Goal: Information Seeking & Learning: Learn about a topic

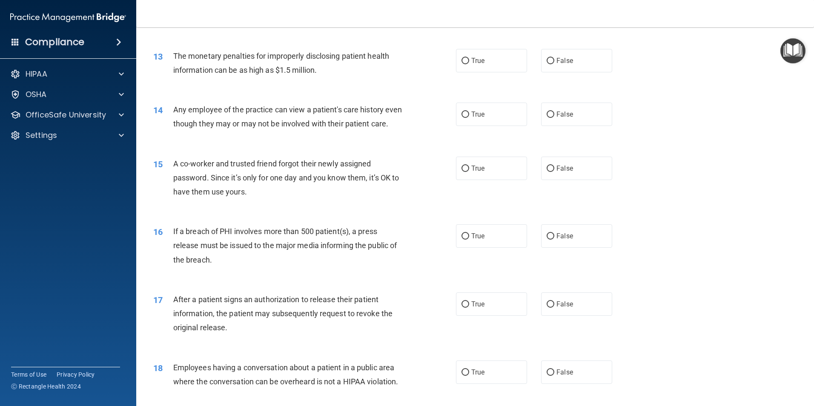
scroll to position [766, 0]
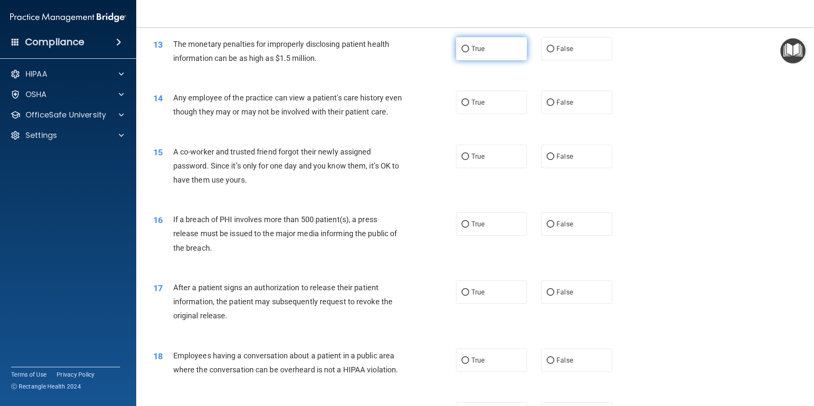
click at [463, 48] on input "True" at bounding box center [466, 49] width 8 height 6
radio input "true"
click at [547, 102] on input "False" at bounding box center [551, 103] width 8 height 6
radio input "true"
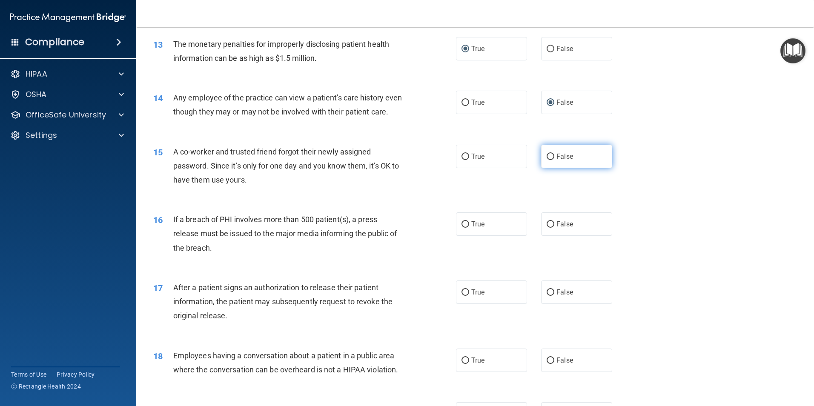
click at [547, 160] on input "False" at bounding box center [551, 157] width 8 height 6
radio input "true"
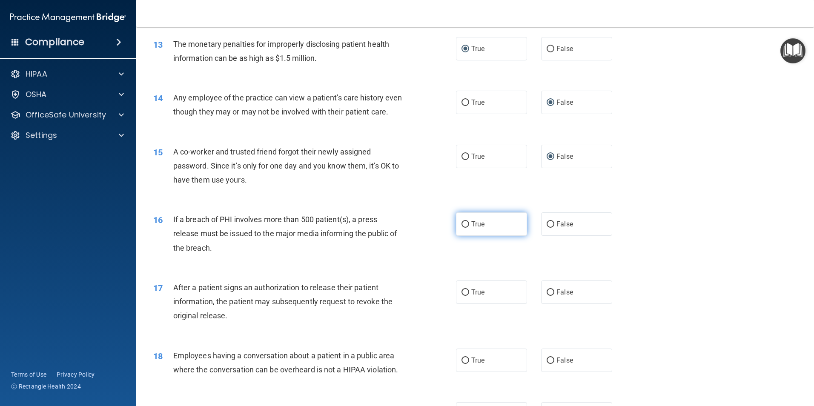
click at [462, 228] on input "True" at bounding box center [466, 224] width 8 height 6
radio input "true"
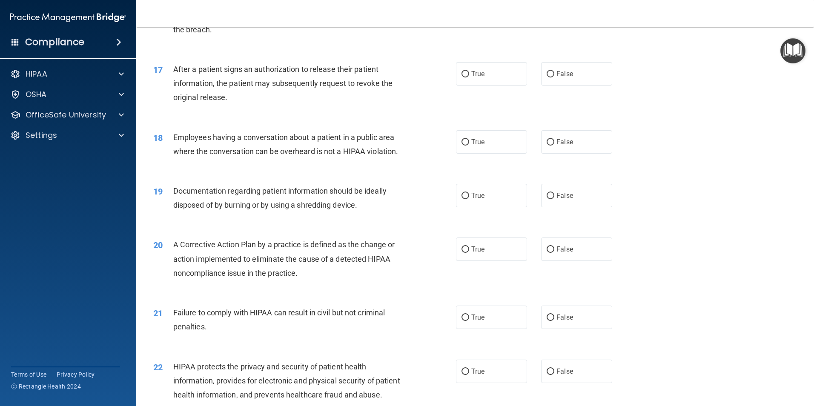
scroll to position [1001, 0]
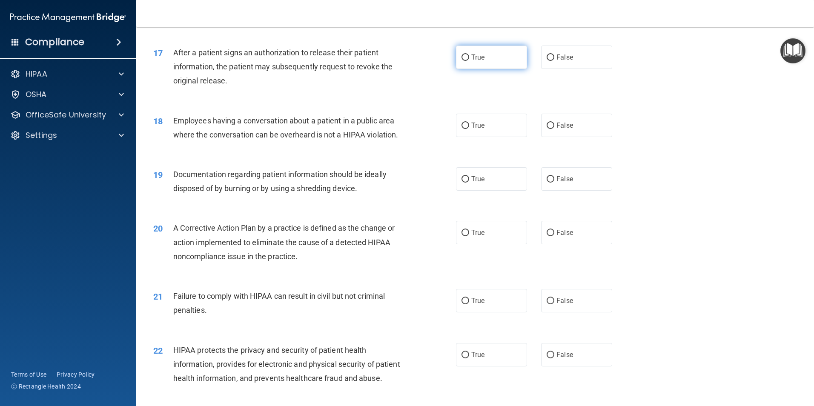
click at [462, 61] on input "True" at bounding box center [466, 58] width 8 height 6
radio input "true"
click at [547, 129] on input "False" at bounding box center [551, 126] width 8 height 6
radio input "true"
click at [465, 183] on input "True" at bounding box center [466, 179] width 8 height 6
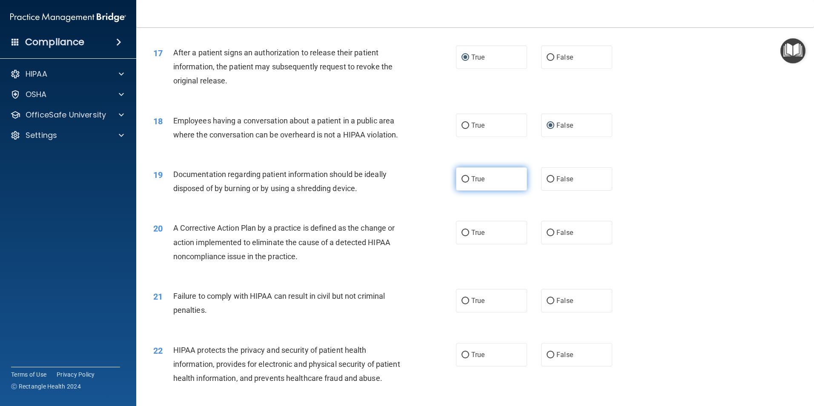
radio input "true"
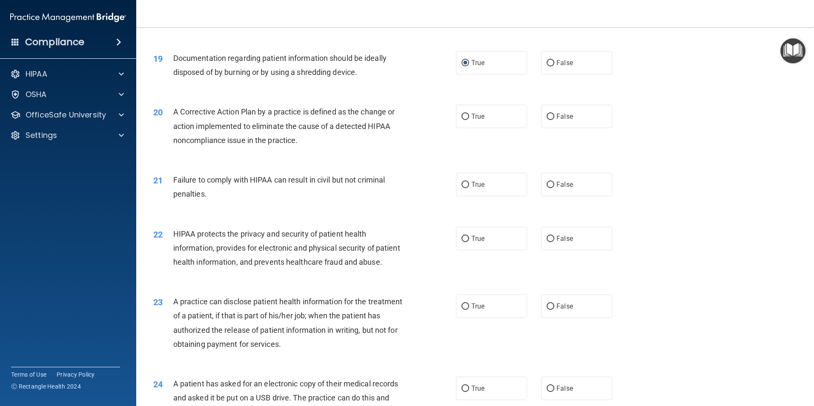
scroll to position [1108, 0]
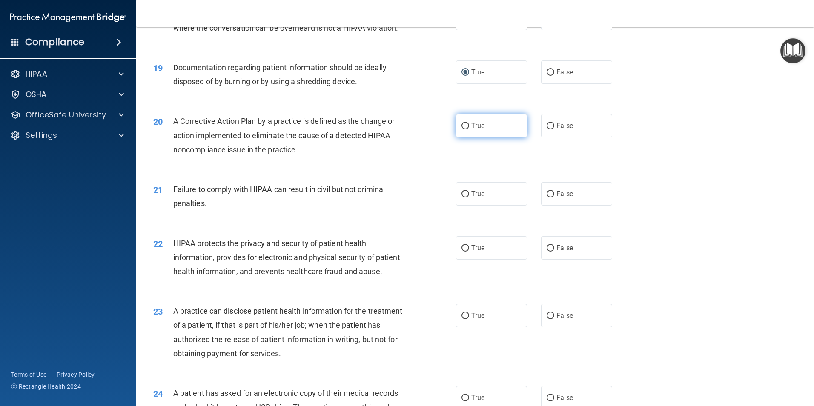
click at [463, 129] on input "True" at bounding box center [466, 126] width 8 height 6
radio input "true"
click at [550, 198] on input "False" at bounding box center [551, 194] width 8 height 6
radio input "true"
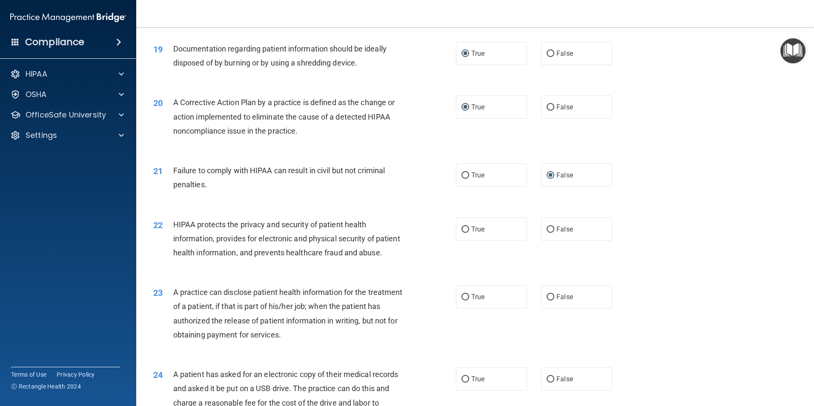
scroll to position [1158, 0]
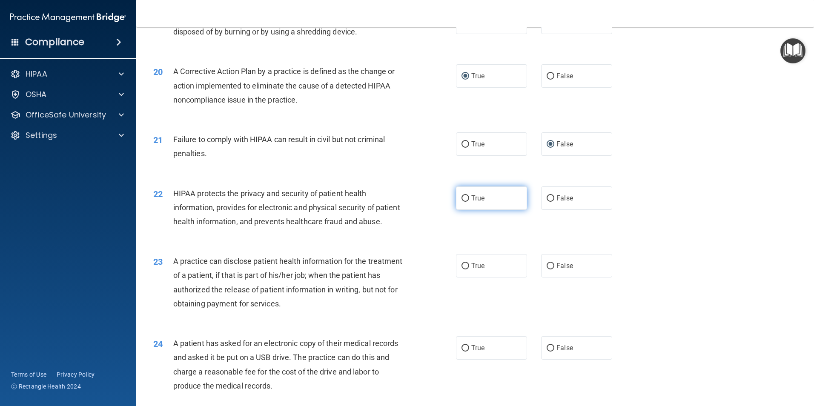
click at [464, 202] on input "True" at bounding box center [466, 198] width 8 height 6
radio input "true"
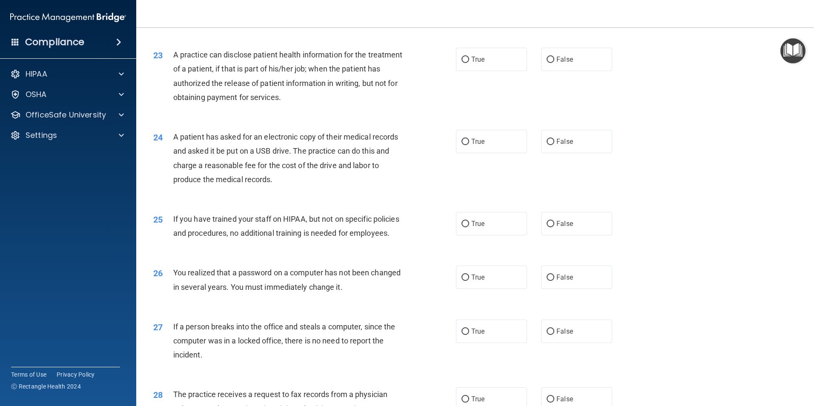
scroll to position [1395, 0]
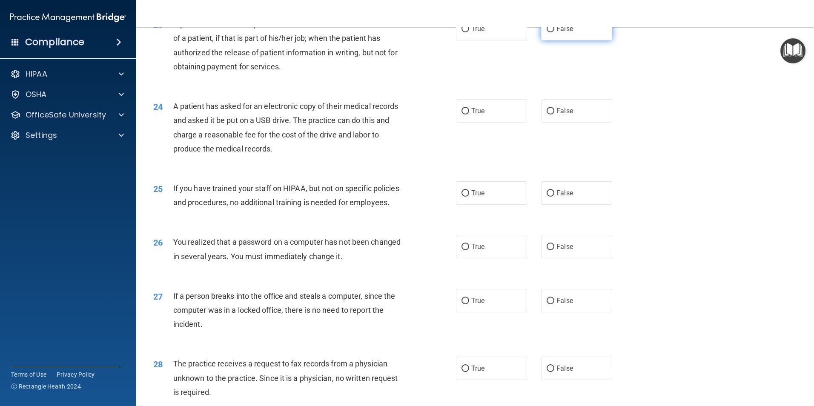
click at [547, 32] on input "False" at bounding box center [551, 29] width 8 height 6
radio input "true"
click at [462, 115] on input "True" at bounding box center [466, 111] width 8 height 6
radio input "true"
click at [547, 197] on input "False" at bounding box center [551, 193] width 8 height 6
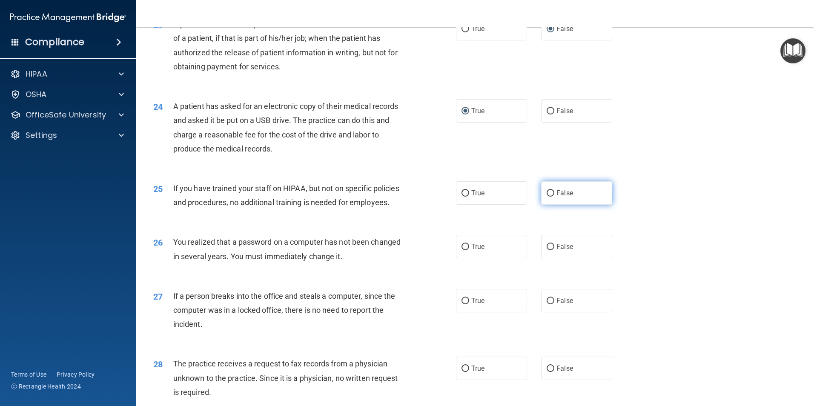
radio input "true"
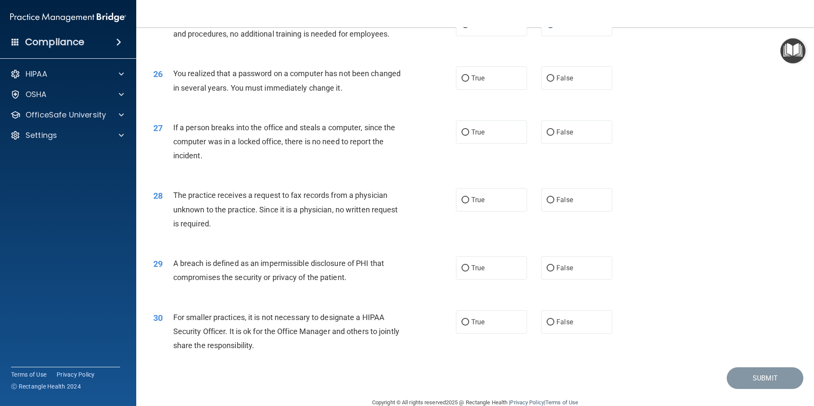
scroll to position [1623, 0]
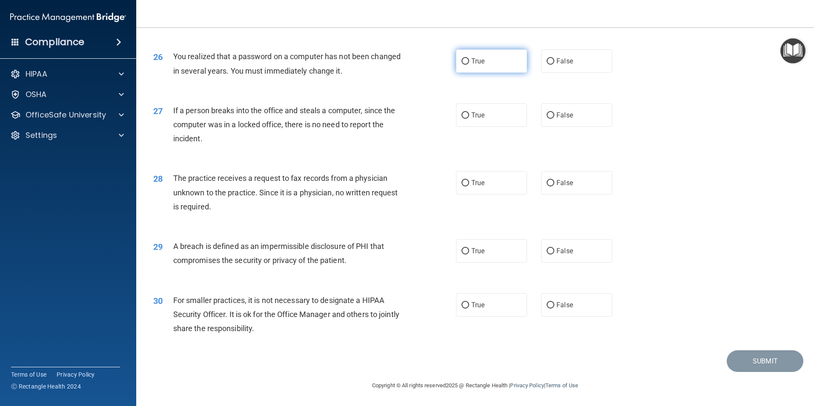
click at [462, 63] on input "True" at bounding box center [466, 61] width 8 height 6
radio input "true"
click at [551, 113] on label "False" at bounding box center [576, 114] width 71 height 23
click at [551, 113] on input "False" at bounding box center [551, 115] width 8 height 6
radio input "true"
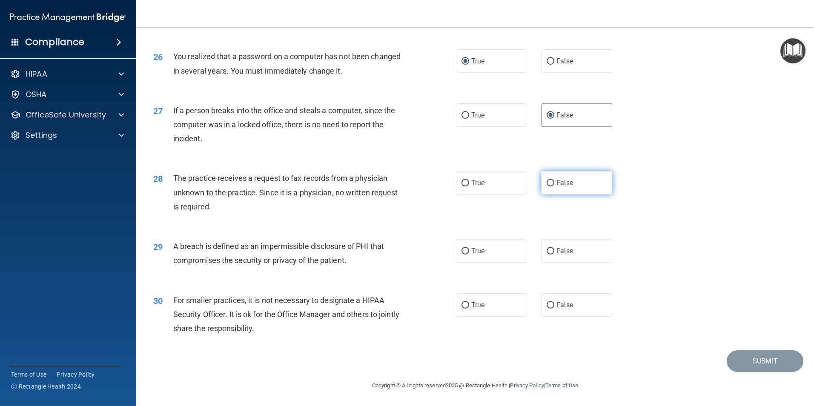
click at [552, 178] on label "False" at bounding box center [576, 182] width 71 height 23
click at [552, 180] on input "False" at bounding box center [551, 183] width 8 height 6
radio input "true"
click at [463, 251] on input "True" at bounding box center [466, 251] width 8 height 6
radio input "true"
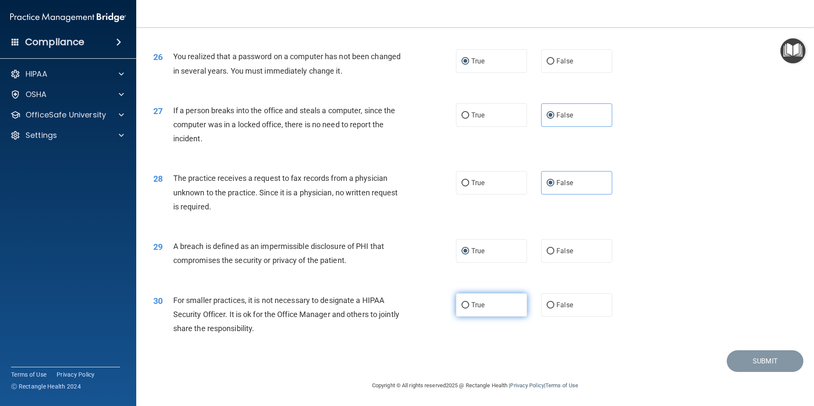
click at [462, 307] on input "True" at bounding box center [466, 305] width 8 height 6
radio input "true"
click at [746, 367] on button "Submit" at bounding box center [765, 361] width 77 height 22
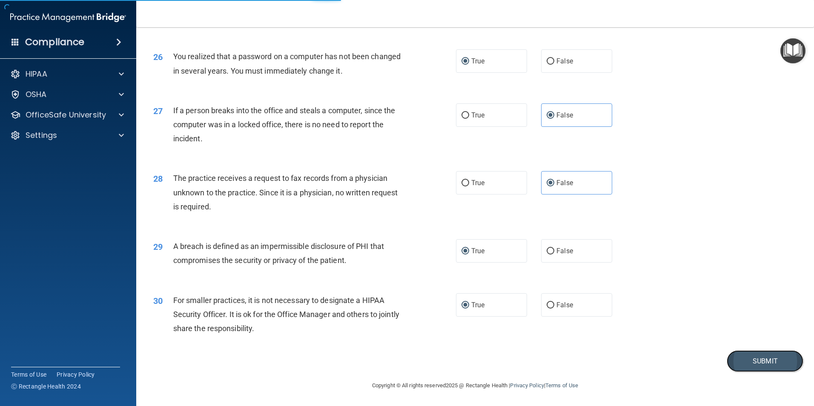
click at [753, 364] on button "Submit" at bounding box center [765, 361] width 77 height 22
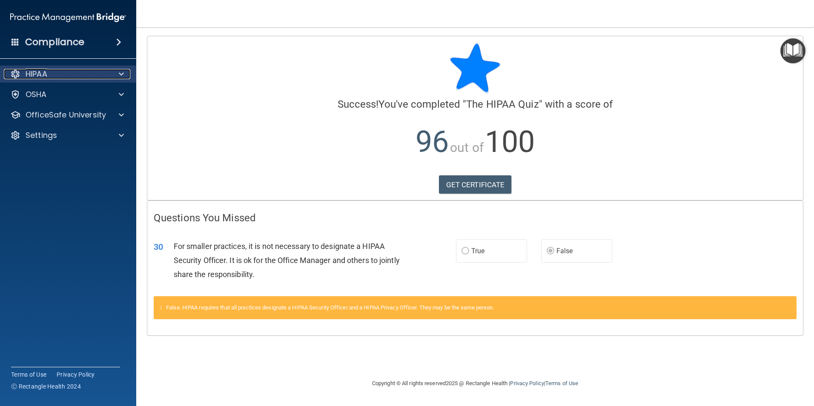
click at [67, 76] on div "HIPAA" at bounding box center [57, 74] width 106 height 10
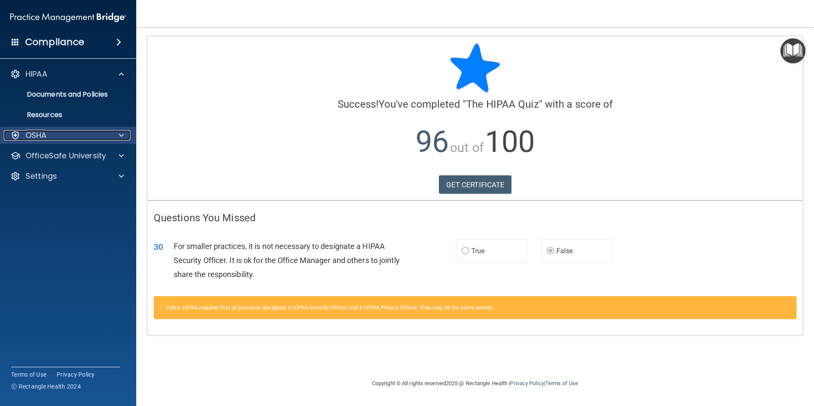
click at [74, 136] on div "OSHA" at bounding box center [57, 135] width 106 height 10
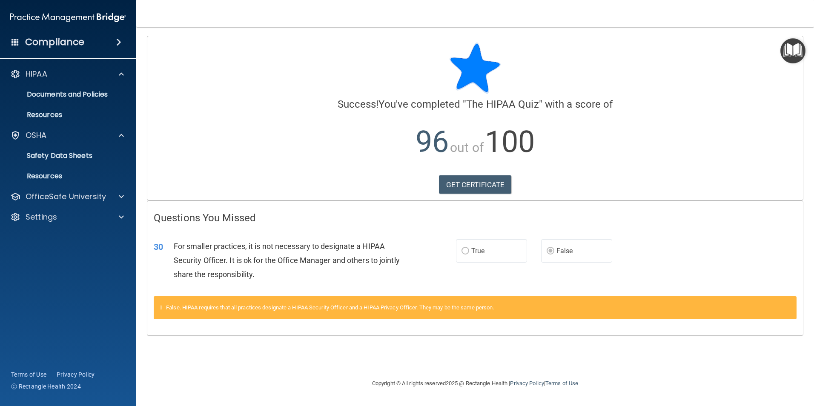
click at [100, 40] on div "Compliance" at bounding box center [68, 42] width 136 height 19
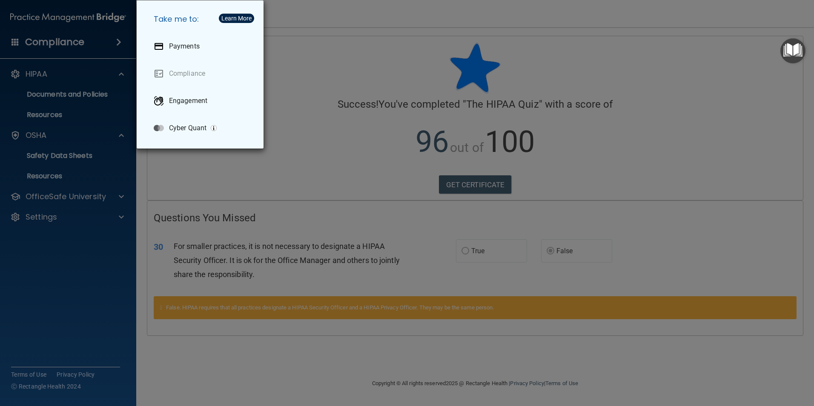
click at [108, 40] on div "Take me to: Payments Compliance Engagement Cyber Quant" at bounding box center [407, 203] width 814 height 406
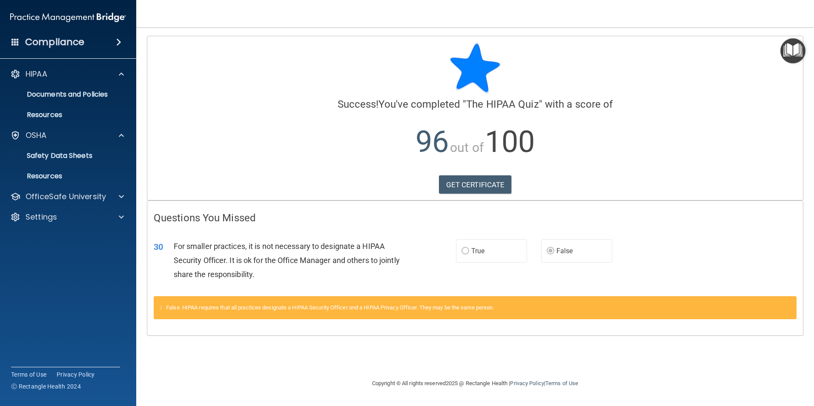
click at [108, 43] on div "Compliance" at bounding box center [68, 42] width 136 height 19
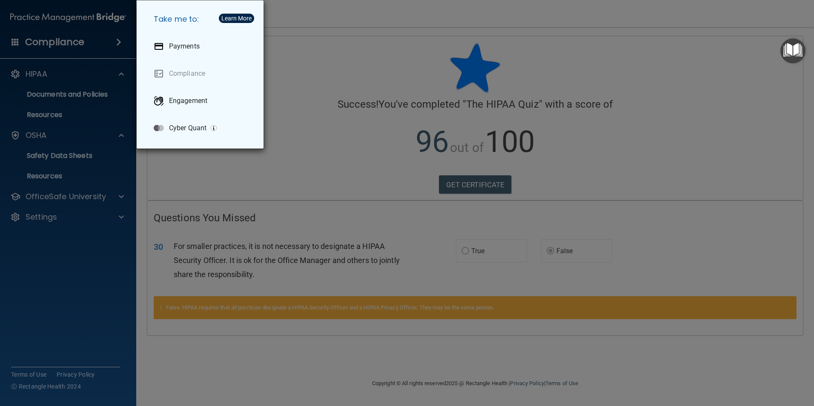
click at [59, 114] on div "Take me to: Payments Compliance Engagement Cyber Quant" at bounding box center [407, 203] width 814 height 406
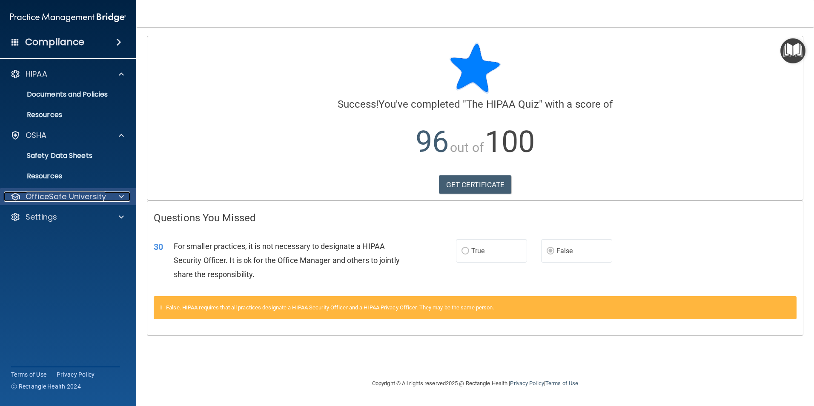
click at [82, 196] on p "OfficeSafe University" at bounding box center [66, 197] width 80 height 10
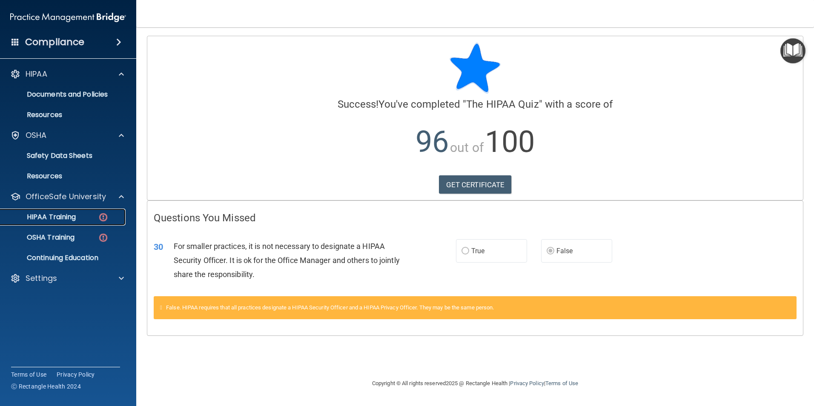
click at [88, 211] on link "HIPAA Training" at bounding box center [58, 217] width 134 height 17
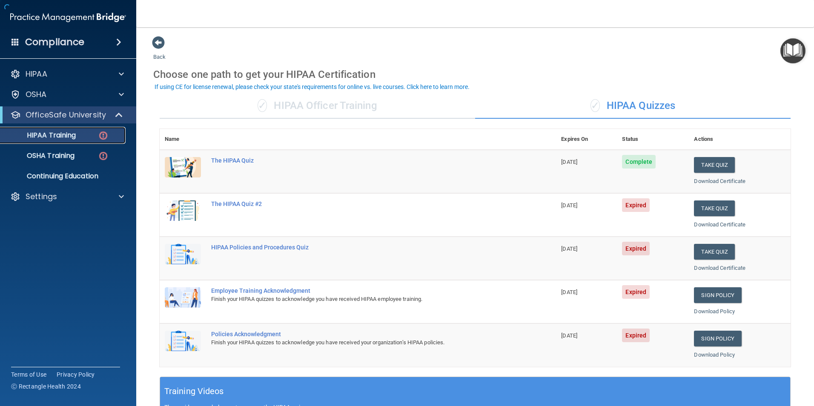
click at [92, 138] on div "HIPAA Training" at bounding box center [64, 135] width 116 height 9
click at [716, 204] on button "Take Quiz" at bounding box center [714, 209] width 41 height 16
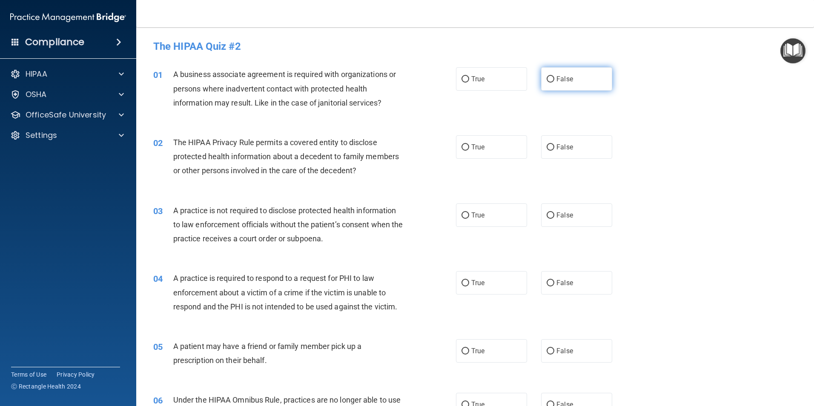
click at [557, 78] on span "False" at bounding box center [565, 79] width 17 height 8
click at [553, 78] on input "False" at bounding box center [551, 79] width 8 height 6
radio input "true"
click at [462, 144] on input "True" at bounding box center [466, 147] width 8 height 6
radio input "true"
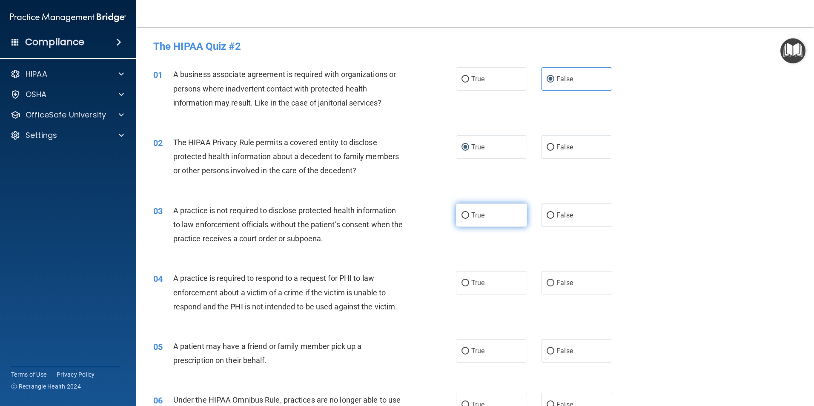
click at [462, 215] on input "True" at bounding box center [466, 215] width 8 height 6
radio input "true"
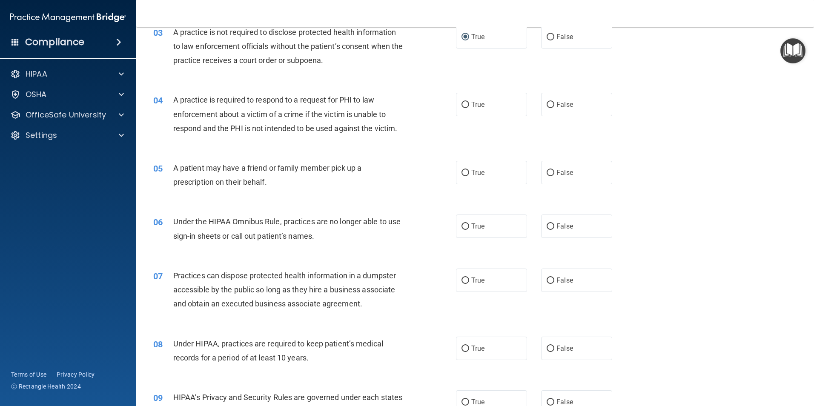
scroll to position [183, 0]
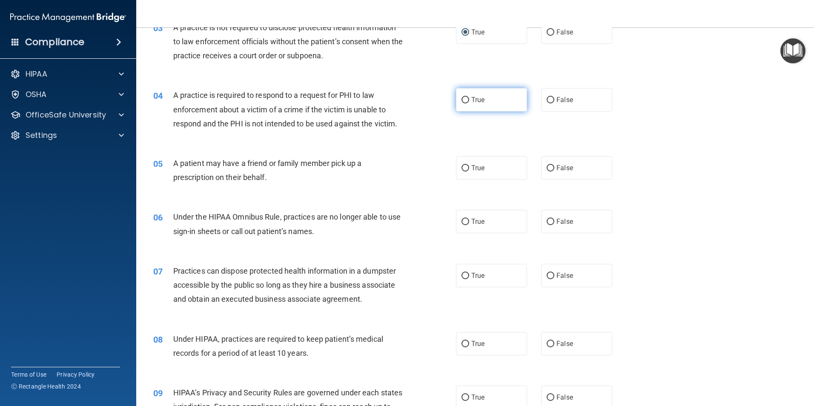
click at [462, 98] on input "True" at bounding box center [466, 100] width 8 height 6
radio input "true"
click at [462, 167] on input "True" at bounding box center [466, 168] width 8 height 6
radio input "true"
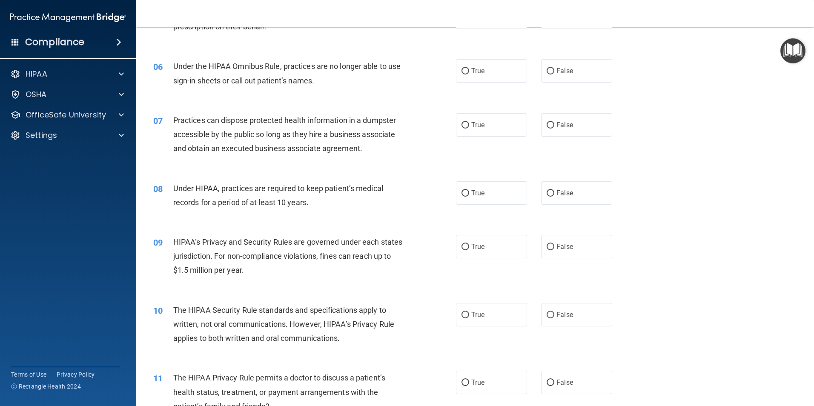
scroll to position [357, 0]
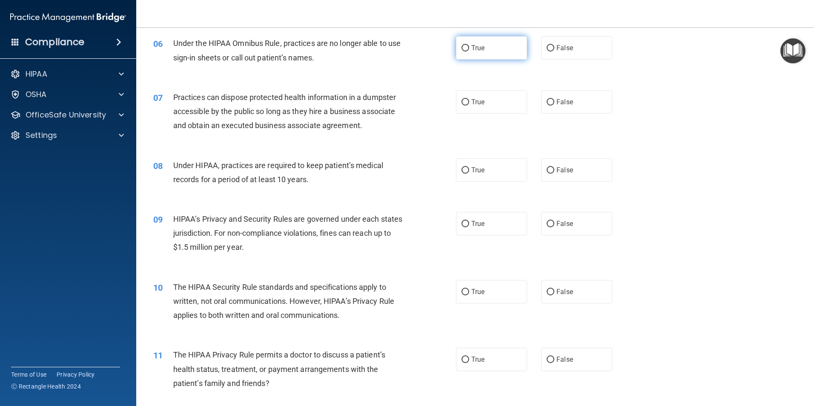
click at [462, 46] on input "True" at bounding box center [466, 48] width 8 height 6
radio input "true"
click at [549, 100] on input "False" at bounding box center [551, 102] width 8 height 6
radio input "true"
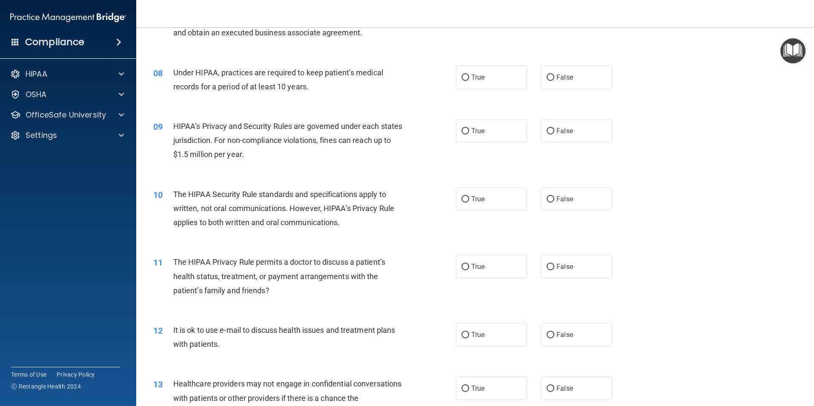
scroll to position [466, 0]
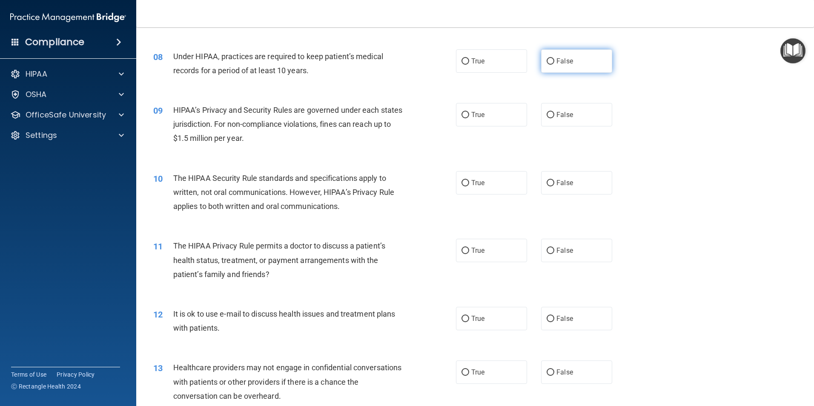
click at [547, 60] on input "False" at bounding box center [551, 61] width 8 height 6
radio input "true"
click at [547, 116] on input "False" at bounding box center [551, 115] width 8 height 6
radio input "true"
click at [547, 183] on input "False" at bounding box center [551, 183] width 8 height 6
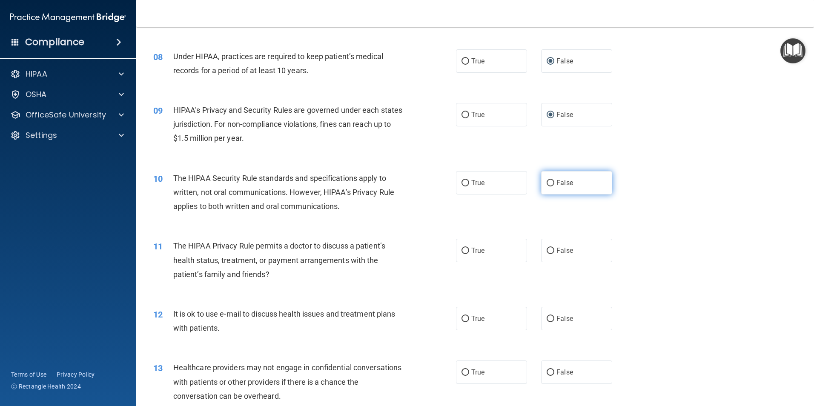
radio input "true"
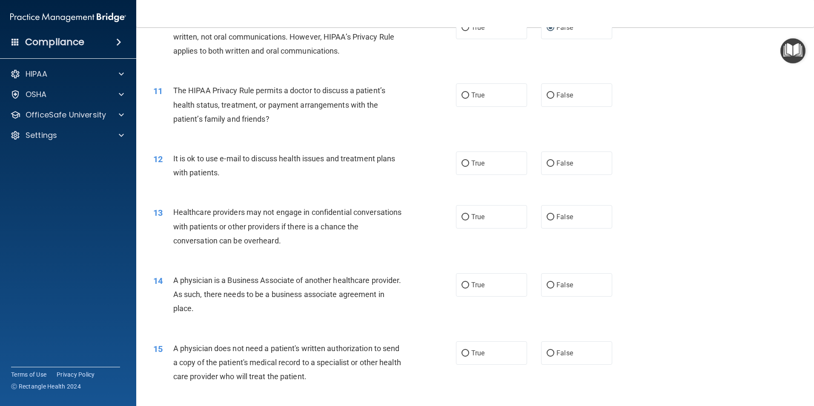
scroll to position [658, 0]
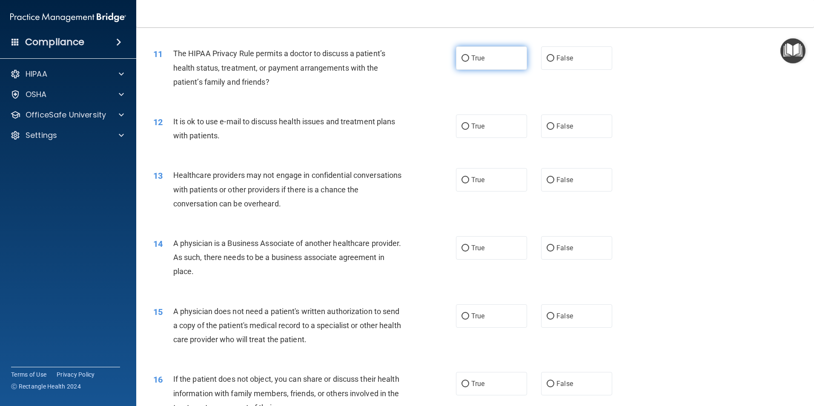
click at [464, 57] on input "True" at bounding box center [466, 58] width 8 height 6
radio input "true"
click at [462, 126] on input "True" at bounding box center [466, 126] width 8 height 6
radio input "true"
click at [463, 178] on input "True" at bounding box center [466, 180] width 8 height 6
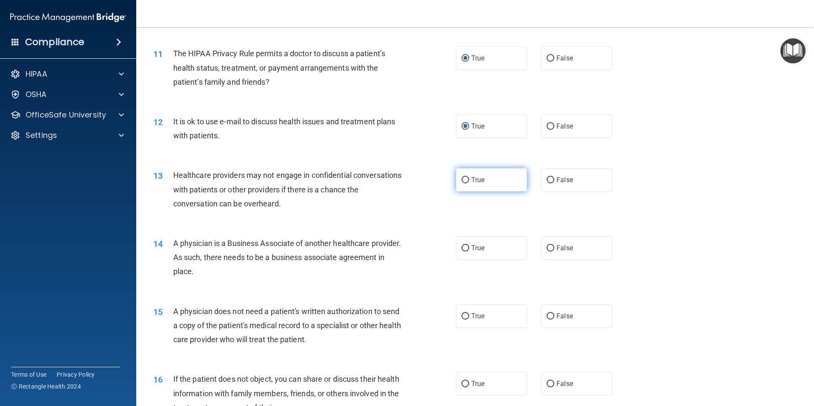
radio input "true"
click at [547, 251] on input "False" at bounding box center [551, 248] width 8 height 6
radio input "true"
click at [462, 315] on input "True" at bounding box center [466, 316] width 8 height 6
radio input "true"
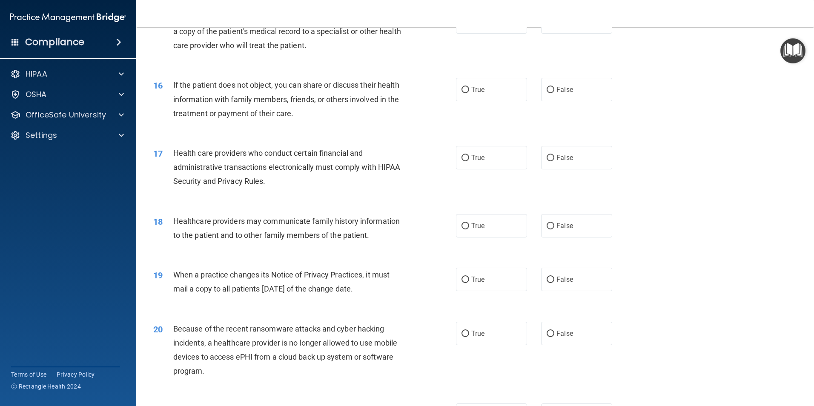
scroll to position [964, 0]
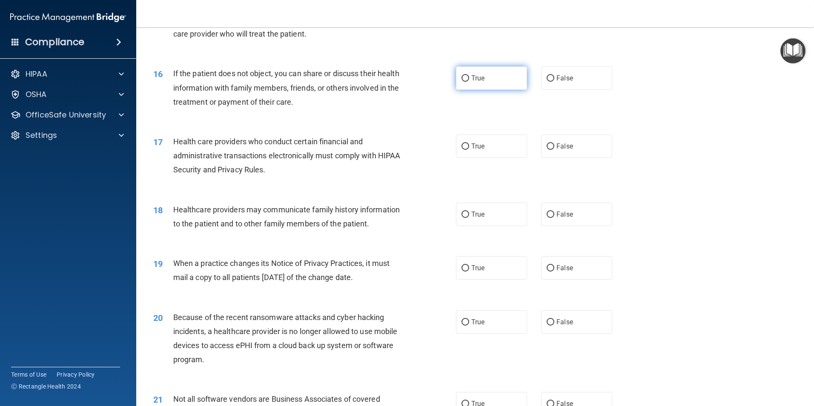
click at [462, 76] on input "True" at bounding box center [466, 78] width 8 height 6
radio input "true"
click at [462, 145] on input "True" at bounding box center [466, 146] width 8 height 6
radio input "true"
click at [462, 213] on input "True" at bounding box center [466, 215] width 8 height 6
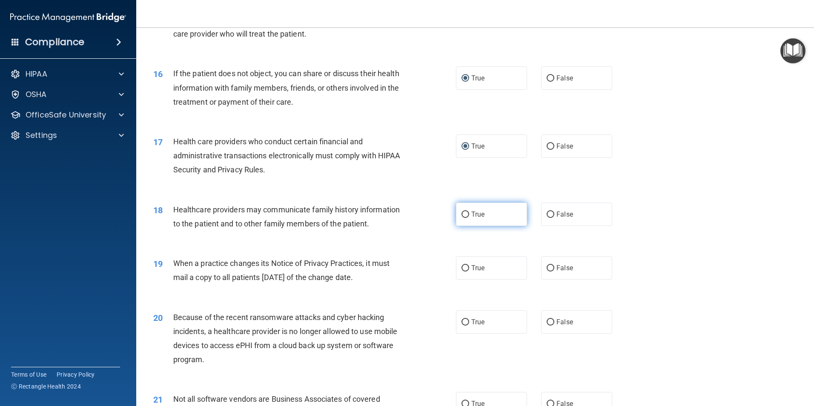
radio input "true"
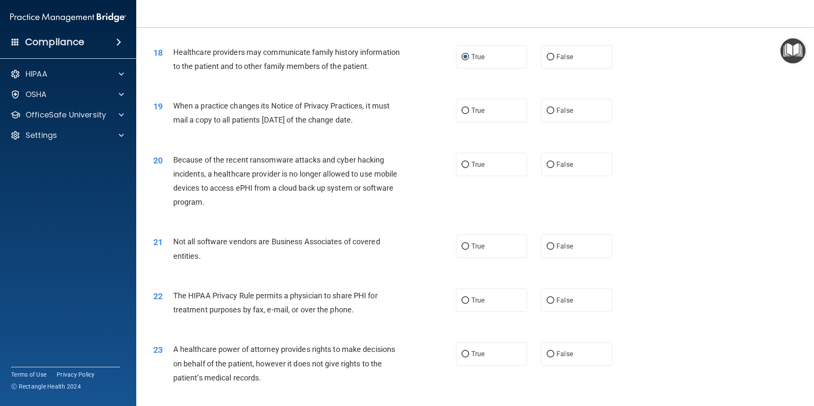
scroll to position [1138, 0]
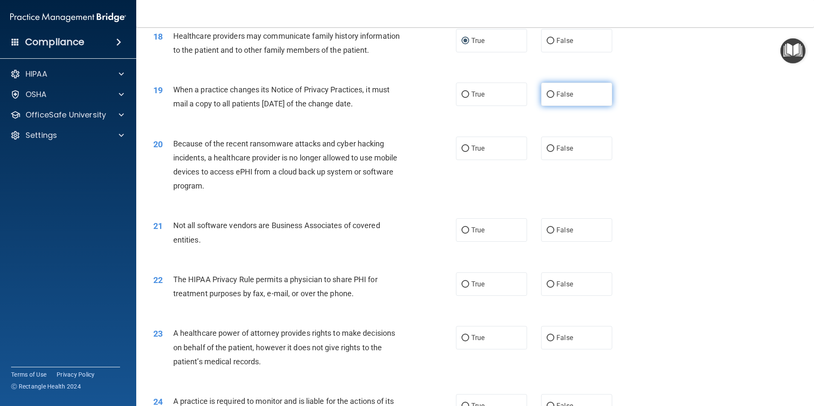
click at [547, 94] on input "False" at bounding box center [551, 95] width 8 height 6
radio input "true"
click at [548, 152] on input "False" at bounding box center [551, 149] width 8 height 6
radio input "true"
click at [464, 229] on input "True" at bounding box center [466, 230] width 8 height 6
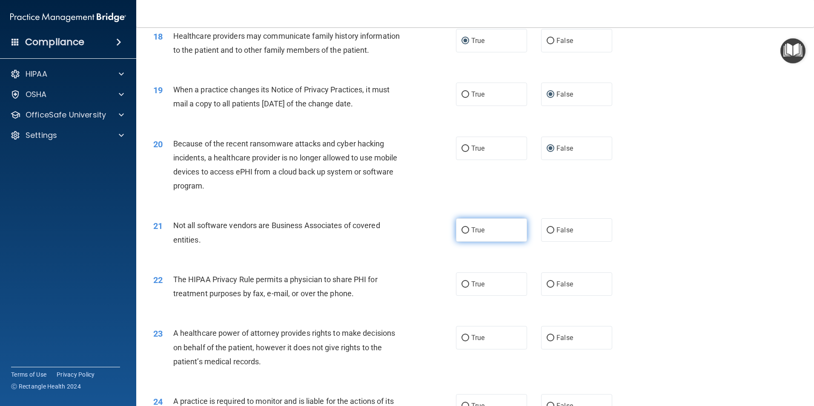
radio input "true"
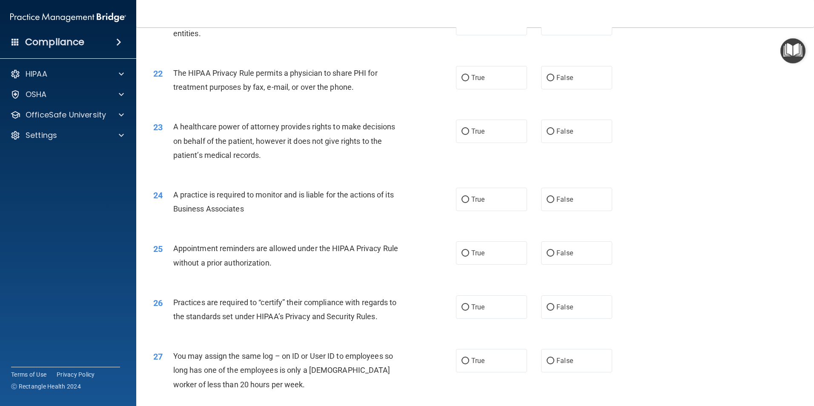
scroll to position [1354, 0]
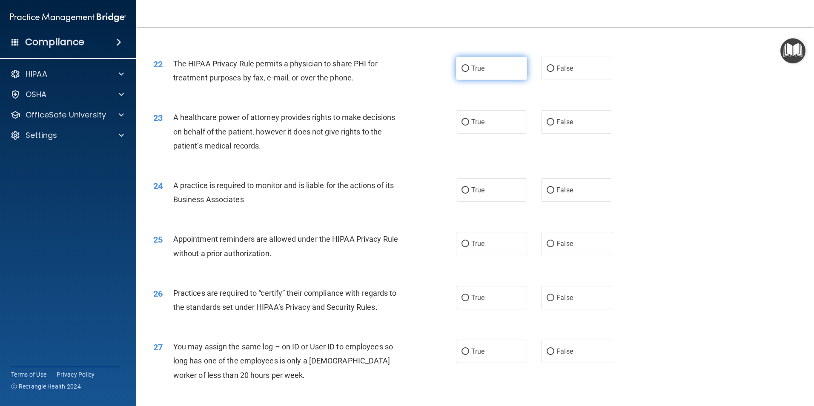
click at [465, 69] on input "True" at bounding box center [466, 69] width 8 height 6
radio input "true"
click at [550, 123] on input "False" at bounding box center [551, 122] width 8 height 6
radio input "true"
click at [463, 191] on input "True" at bounding box center [466, 190] width 8 height 6
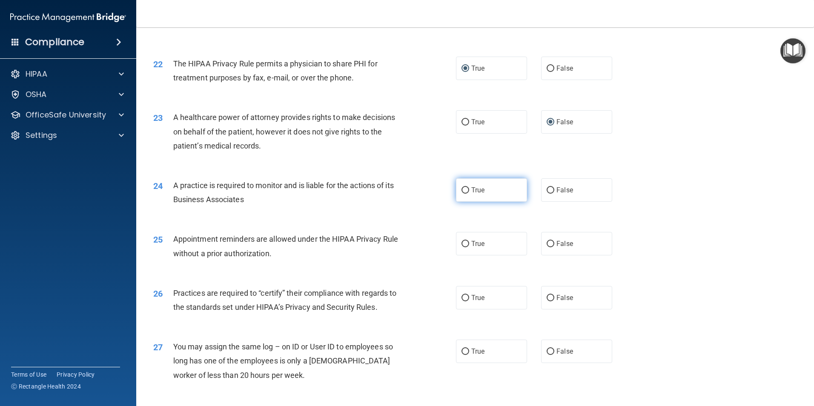
radio input "true"
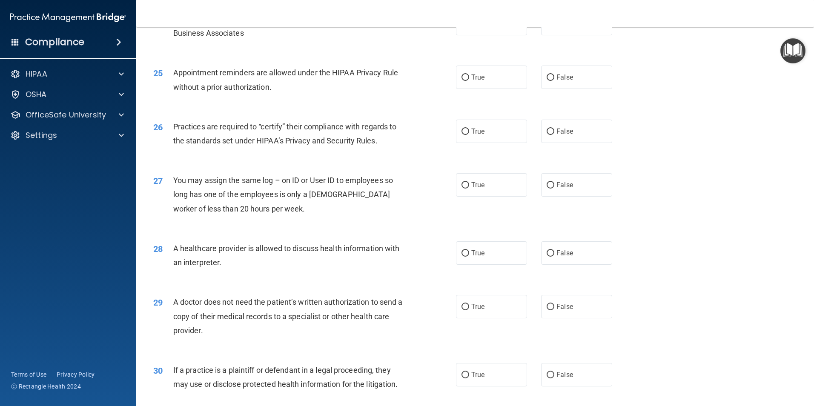
scroll to position [1532, 0]
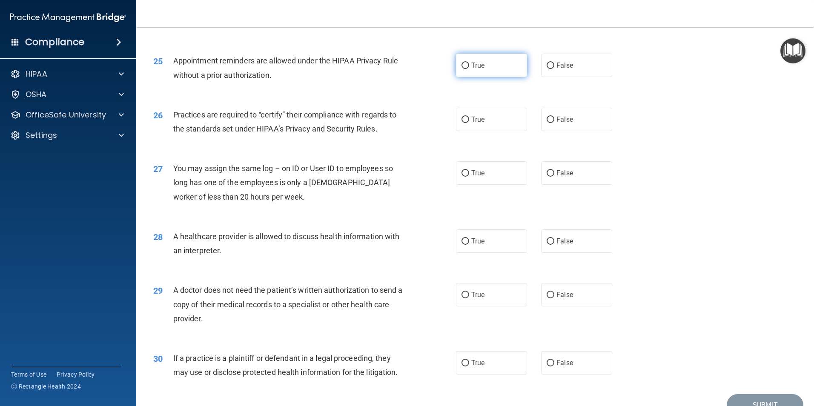
click at [463, 63] on input "True" at bounding box center [466, 66] width 8 height 6
radio input "true"
click at [462, 118] on input "True" at bounding box center [466, 120] width 8 height 6
radio input "true"
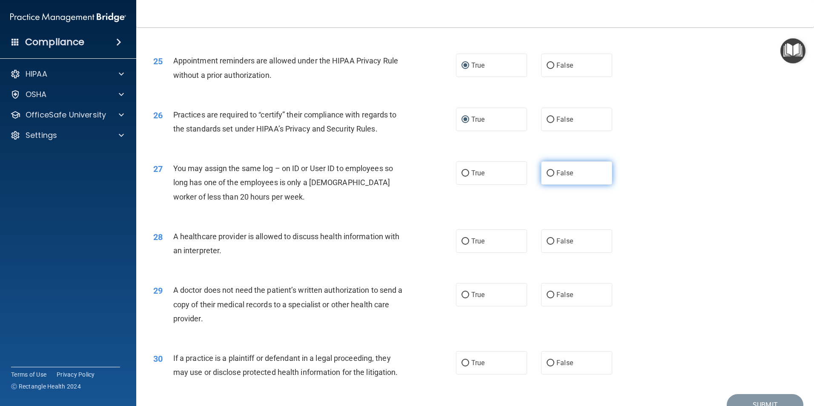
click at [547, 172] on input "False" at bounding box center [551, 173] width 8 height 6
radio input "true"
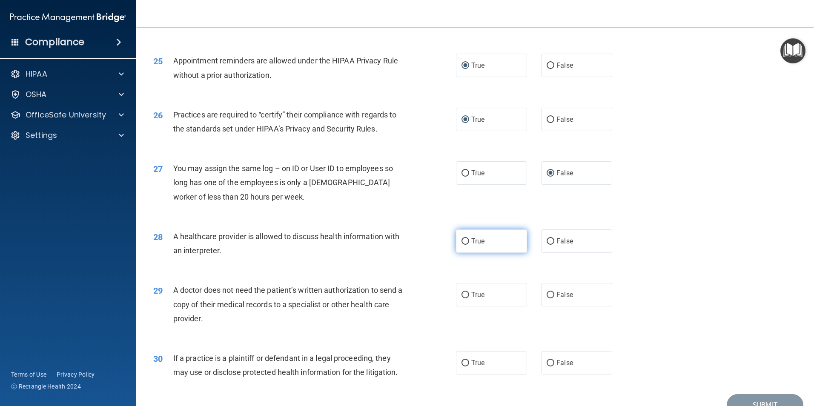
click at [462, 243] on input "True" at bounding box center [466, 241] width 8 height 6
radio input "true"
click at [547, 293] on input "False" at bounding box center [551, 295] width 8 height 6
radio input "true"
click at [462, 364] on input "True" at bounding box center [466, 363] width 8 height 6
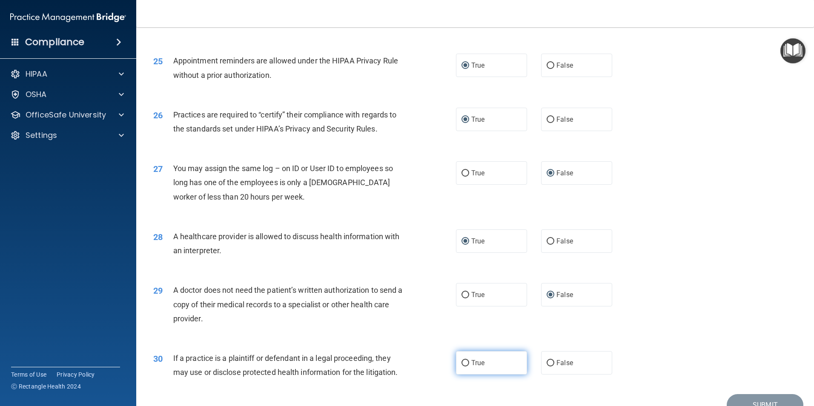
radio input "true"
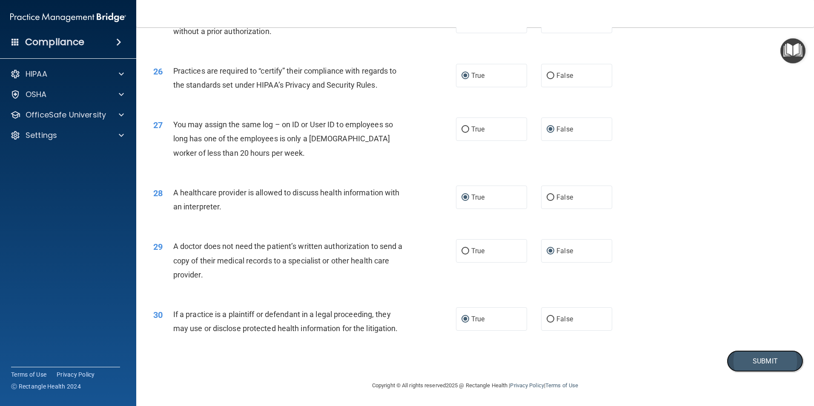
click at [768, 362] on button "Submit" at bounding box center [765, 361] width 77 height 22
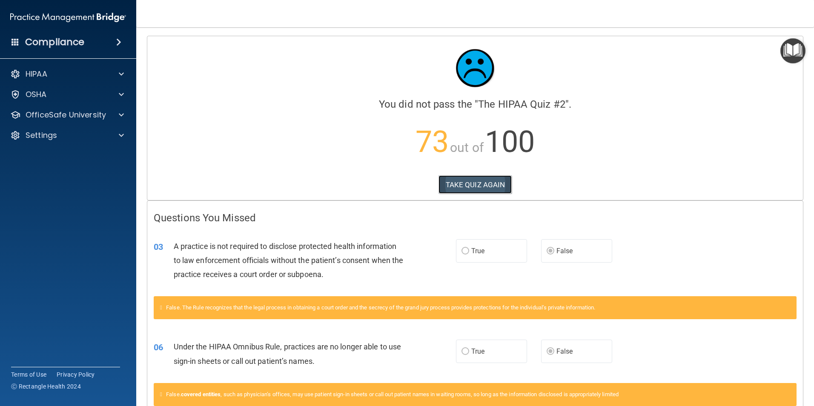
click at [499, 183] on button "TAKE QUIZ AGAIN" at bounding box center [476, 184] width 74 height 19
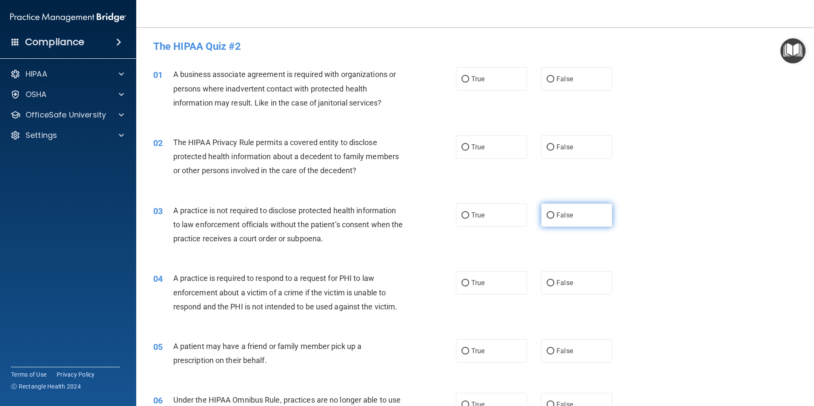
click at [547, 215] on input "False" at bounding box center [551, 215] width 8 height 6
radio input "true"
click at [548, 80] on input "False" at bounding box center [551, 79] width 8 height 6
radio input "true"
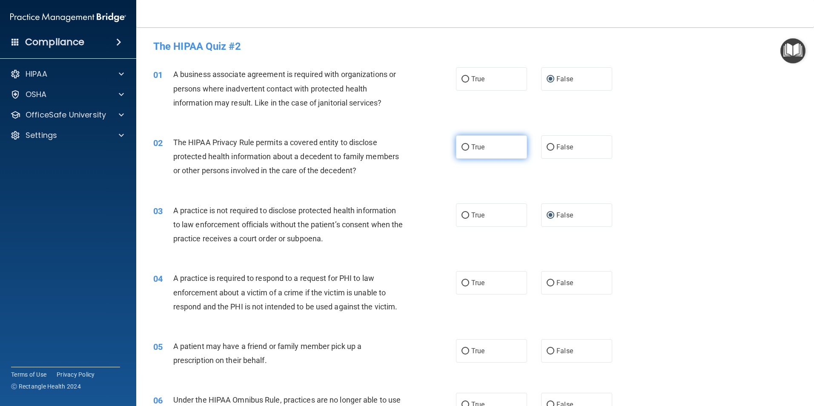
click at [462, 145] on input "True" at bounding box center [466, 147] width 8 height 6
radio input "true"
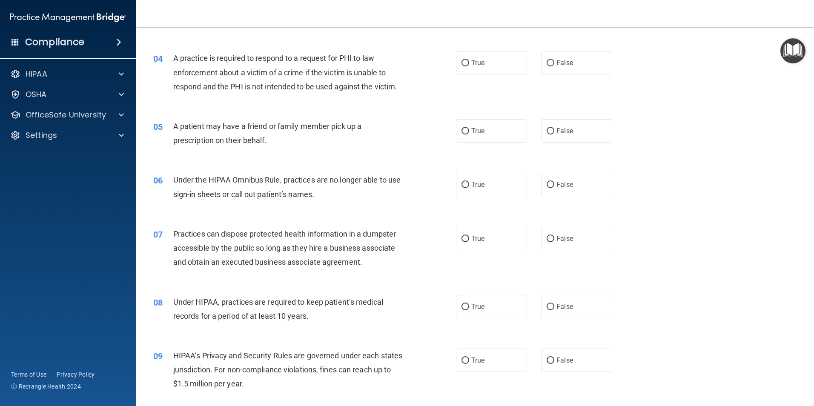
scroll to position [225, 0]
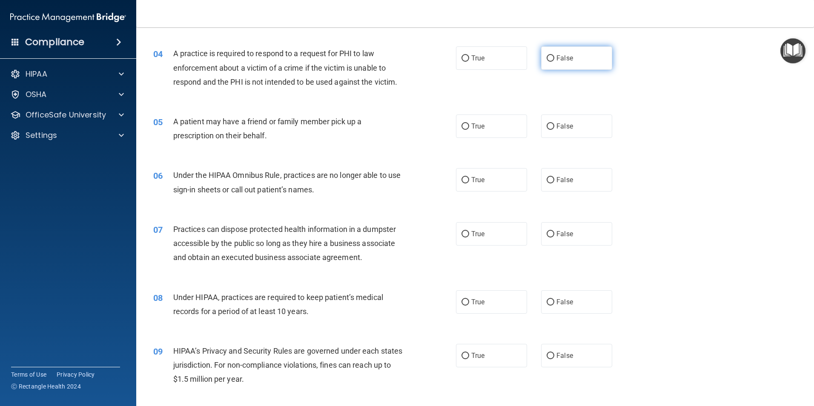
click at [547, 58] on input "False" at bounding box center [551, 58] width 8 height 6
radio input "true"
click at [465, 126] on input "True" at bounding box center [466, 126] width 8 height 6
radio input "true"
click at [547, 178] on input "False" at bounding box center [551, 180] width 8 height 6
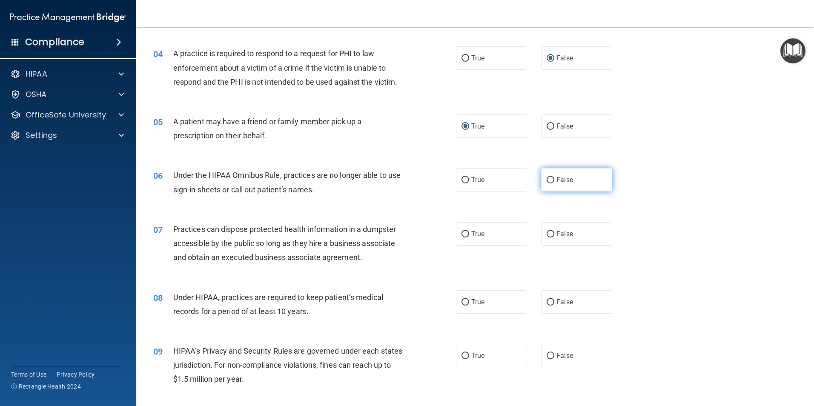
radio input "true"
click at [550, 232] on input "False" at bounding box center [551, 234] width 8 height 6
radio input "true"
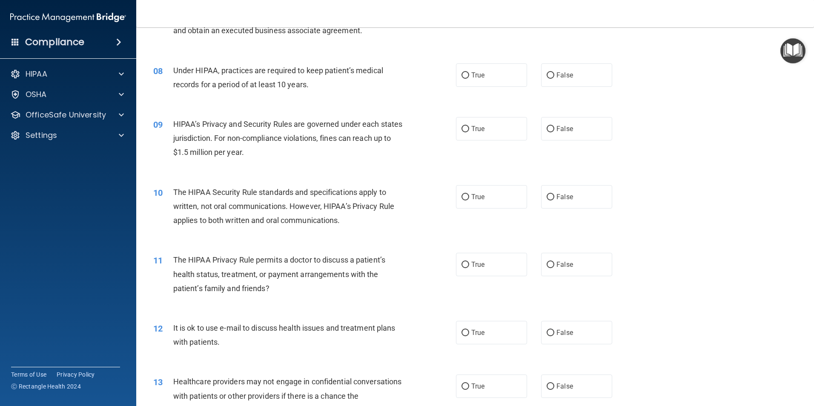
scroll to position [454, 0]
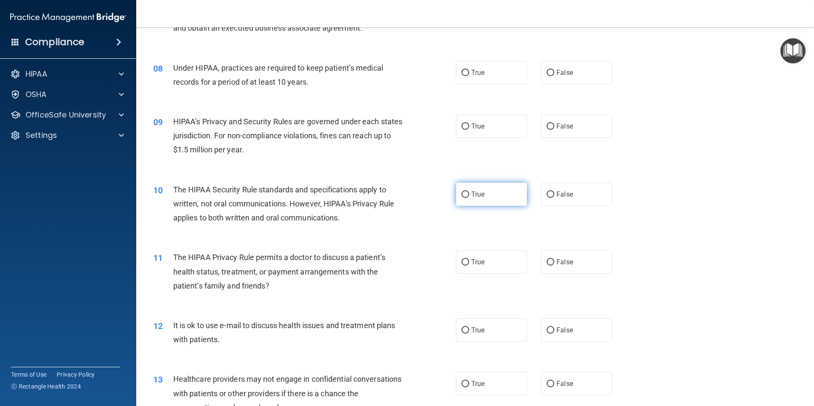
click at [462, 194] on input "True" at bounding box center [466, 195] width 8 height 6
radio input "true"
click at [547, 70] on input "False" at bounding box center [551, 73] width 8 height 6
radio input "true"
click at [548, 126] on input "False" at bounding box center [551, 126] width 8 height 6
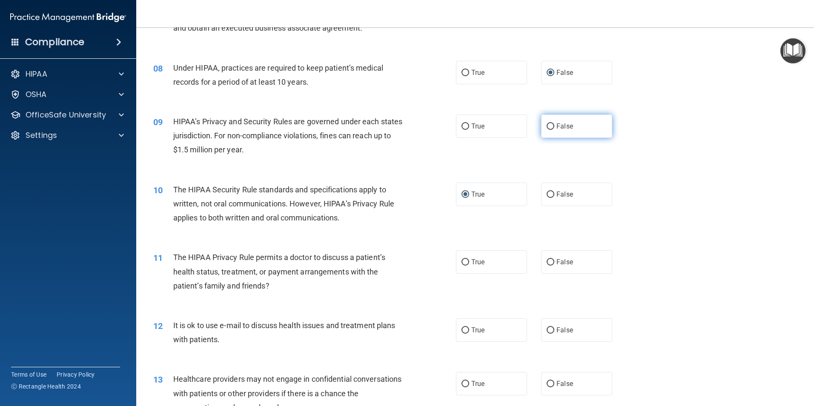
radio input "true"
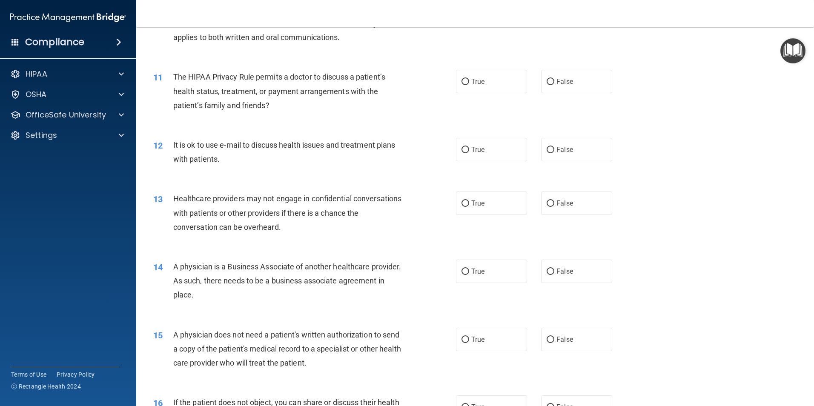
scroll to position [640, 0]
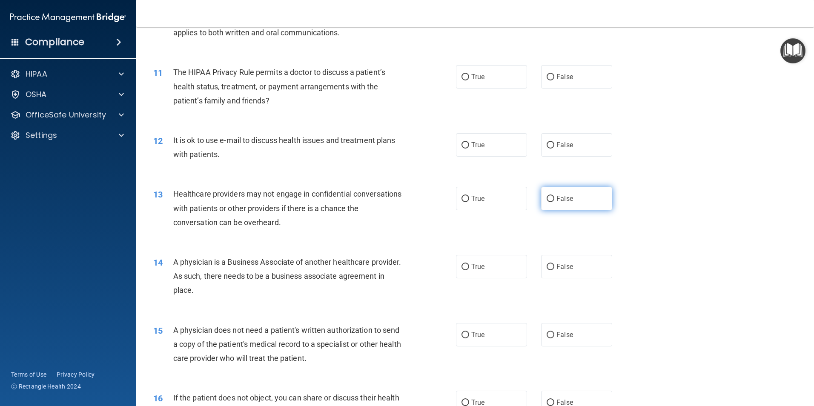
click at [547, 199] on input "False" at bounding box center [551, 199] width 8 height 6
radio input "true"
click at [465, 77] on input "True" at bounding box center [466, 77] width 8 height 6
radio input "true"
click at [464, 142] on input "True" at bounding box center [466, 145] width 8 height 6
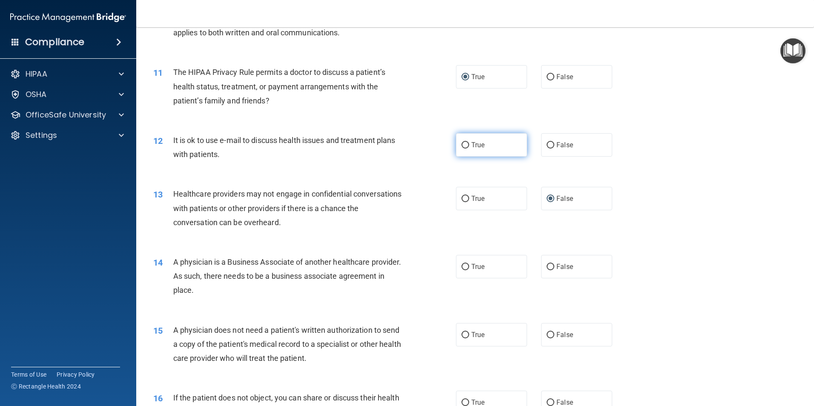
radio input "true"
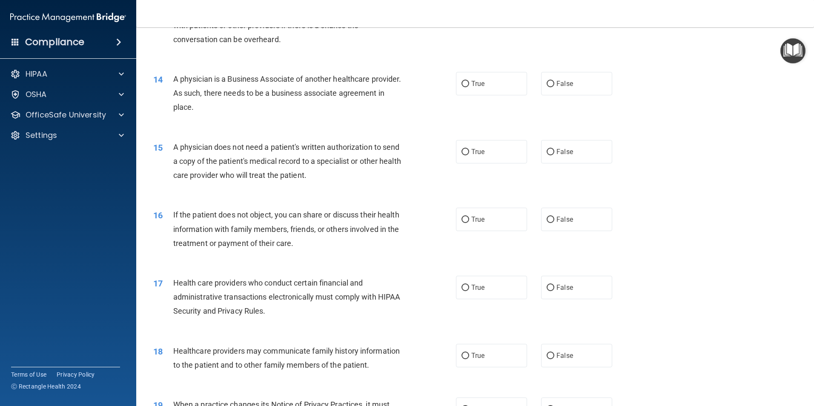
scroll to position [843, 0]
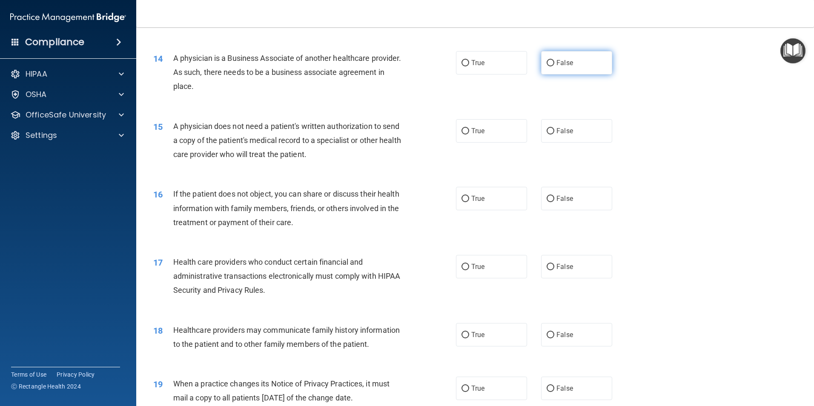
click at [551, 60] on label "False" at bounding box center [576, 62] width 71 height 23
click at [551, 60] on input "False" at bounding box center [551, 63] width 8 height 6
radio input "true"
click at [462, 132] on input "True" at bounding box center [466, 131] width 8 height 6
radio input "true"
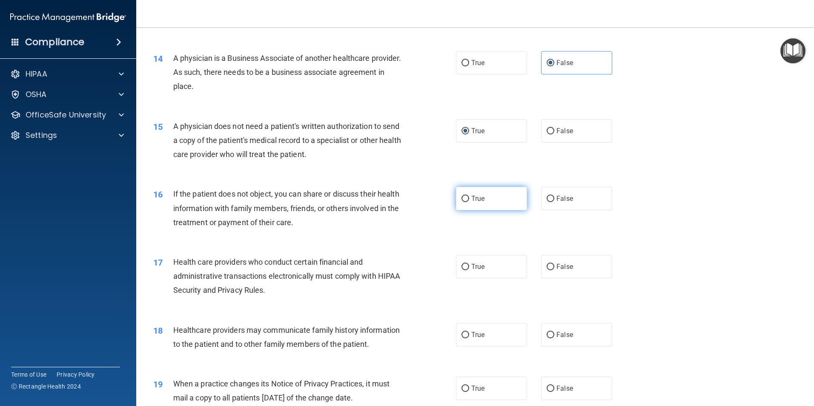
click at [462, 197] on input "True" at bounding box center [466, 199] width 8 height 6
radio input "true"
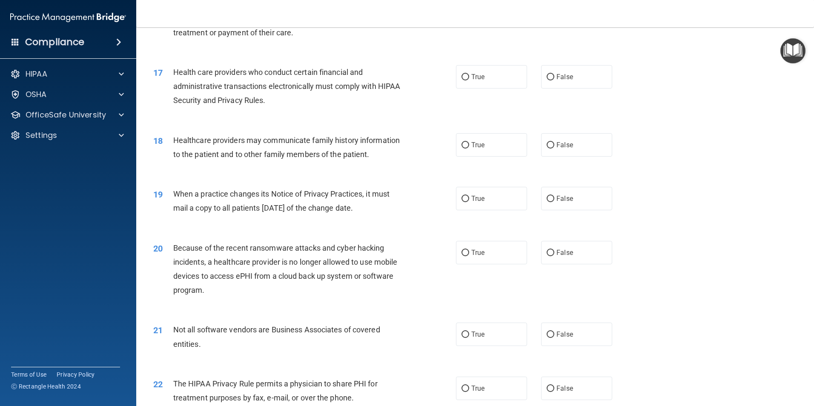
scroll to position [1036, 0]
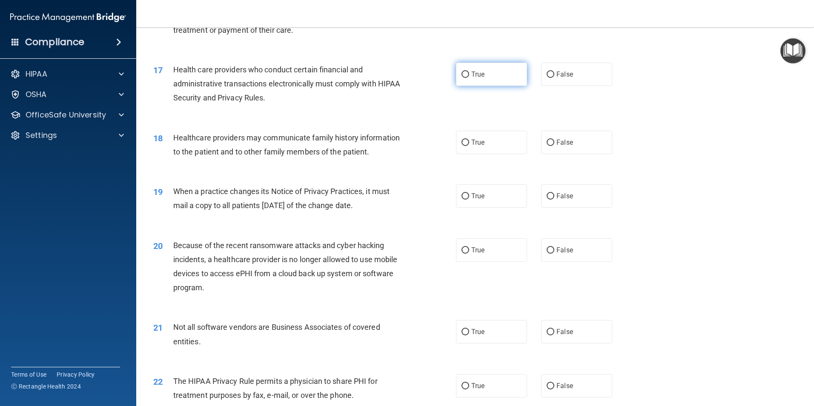
click at [464, 73] on input "True" at bounding box center [466, 75] width 8 height 6
radio input "true"
click at [464, 143] on input "True" at bounding box center [466, 143] width 8 height 6
radio input "true"
click at [548, 197] on input "False" at bounding box center [551, 196] width 8 height 6
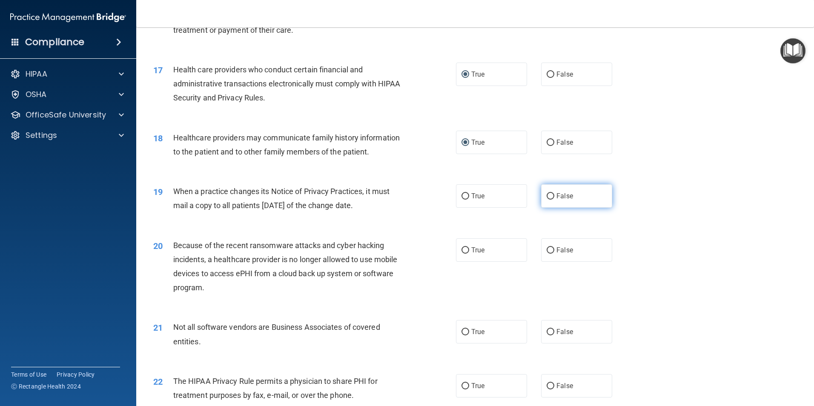
radio input "true"
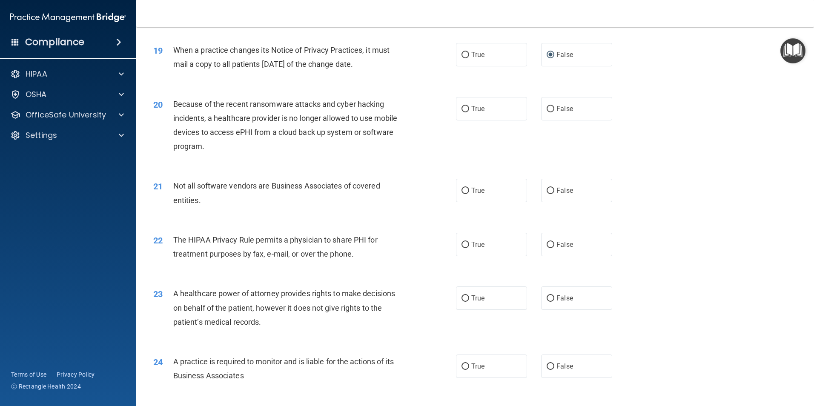
scroll to position [1221, 0]
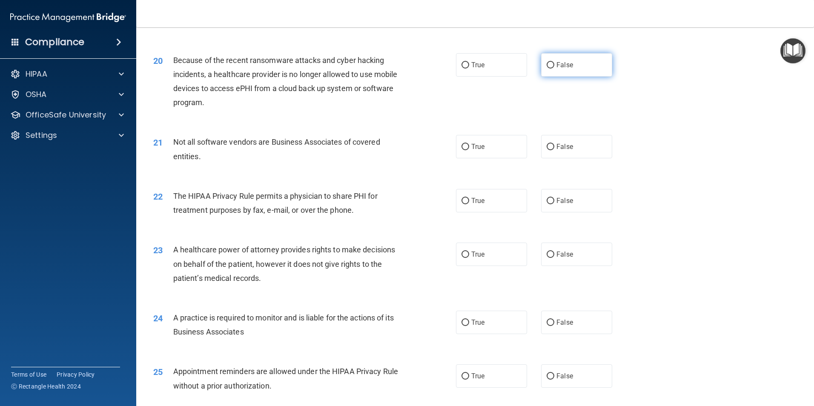
click at [547, 65] on input "False" at bounding box center [551, 65] width 8 height 6
radio input "true"
click at [463, 146] on input "True" at bounding box center [466, 147] width 8 height 6
radio input "true"
click at [462, 202] on input "True" at bounding box center [466, 201] width 8 height 6
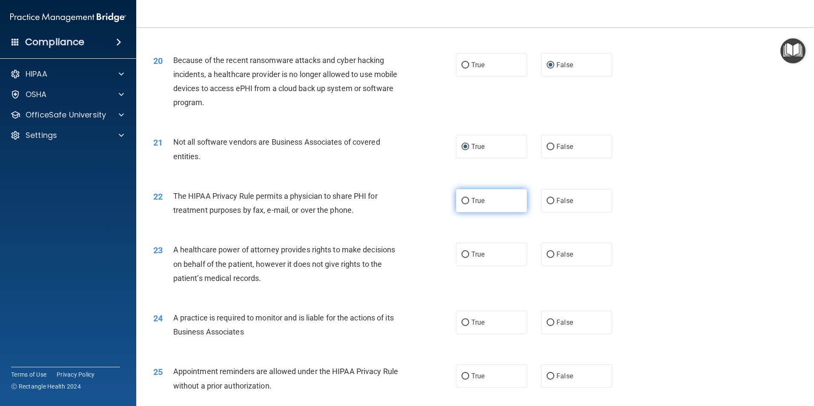
radio input "true"
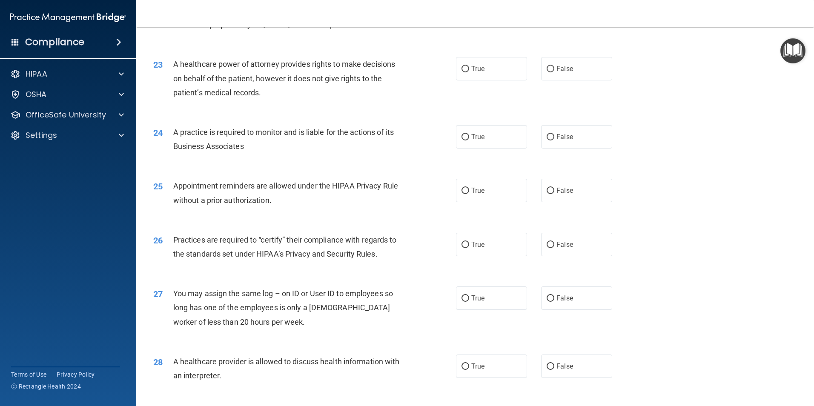
scroll to position [1404, 0]
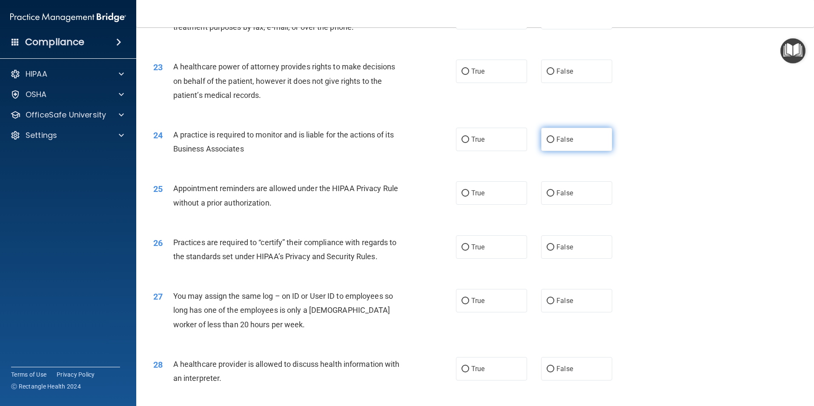
click at [548, 141] on input "False" at bounding box center [551, 140] width 8 height 6
radio input "true"
click at [548, 247] on input "False" at bounding box center [551, 247] width 8 height 6
radio input "true"
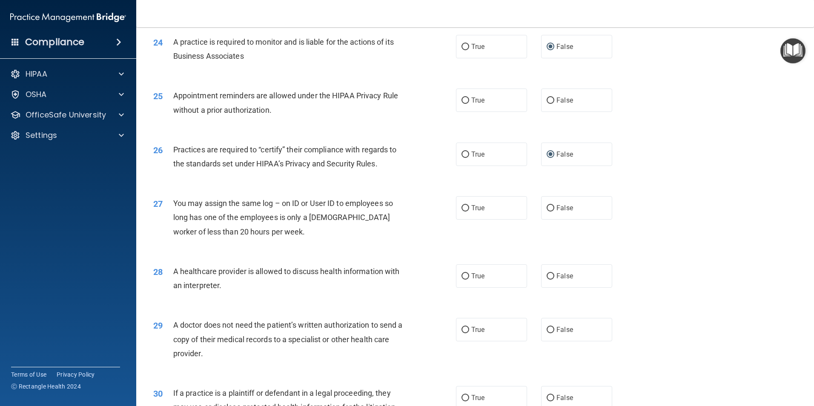
scroll to position [1550, 0]
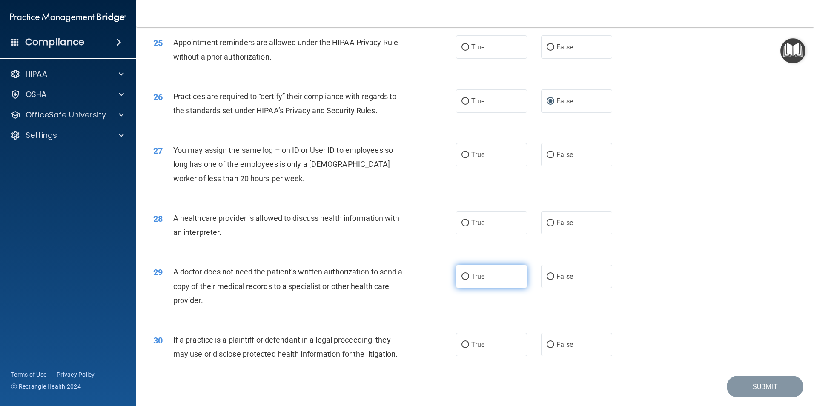
click at [464, 275] on input "True" at bounding box center [466, 277] width 8 height 6
radio input "true"
click at [462, 342] on input "True" at bounding box center [466, 345] width 8 height 6
radio input "true"
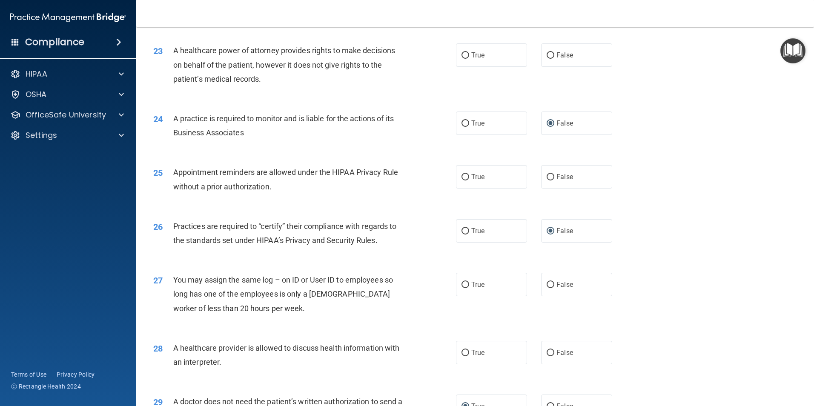
scroll to position [1425, 0]
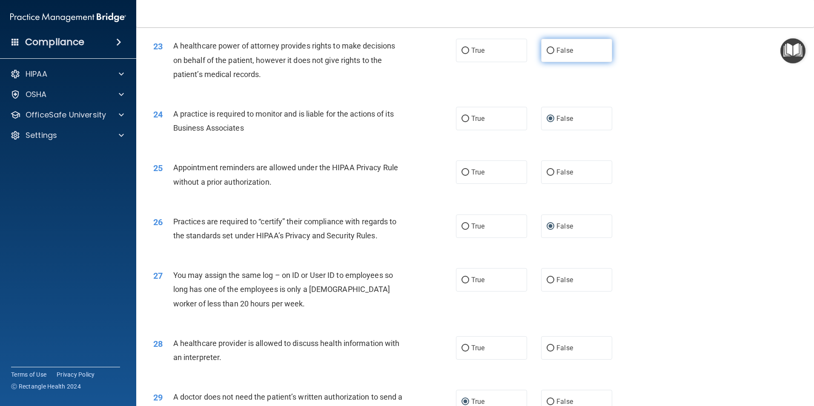
click at [548, 52] on input "False" at bounding box center [551, 51] width 8 height 6
radio input "true"
click at [463, 281] on input "True" at bounding box center [466, 280] width 8 height 6
radio input "true"
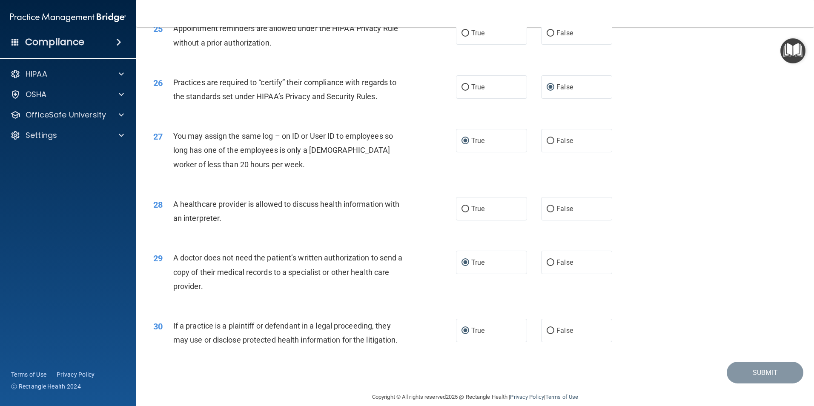
scroll to position [1576, 0]
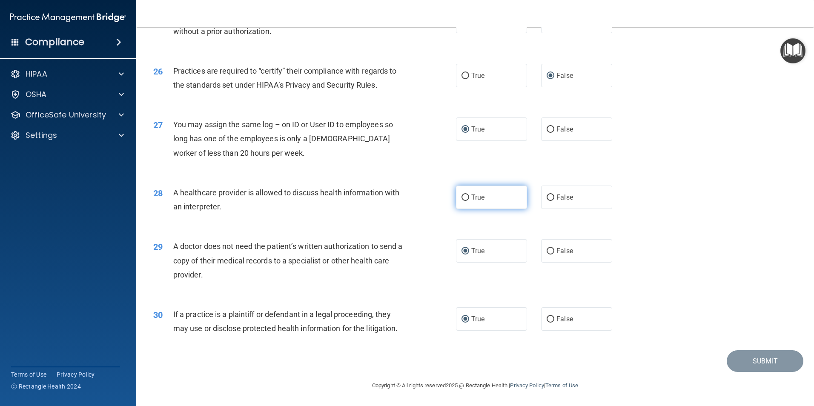
click at [463, 197] on input "True" at bounding box center [466, 198] width 8 height 6
radio input "true"
click at [744, 375] on footer "Copyright © All rights reserved 2025 @ Rectangle Health | Privacy Policy | Term…" at bounding box center [475, 385] width 644 height 26
click at [743, 373] on footer "Copyright © All rights reserved 2025 @ Rectangle Health | Privacy Policy | Term…" at bounding box center [475, 385] width 644 height 26
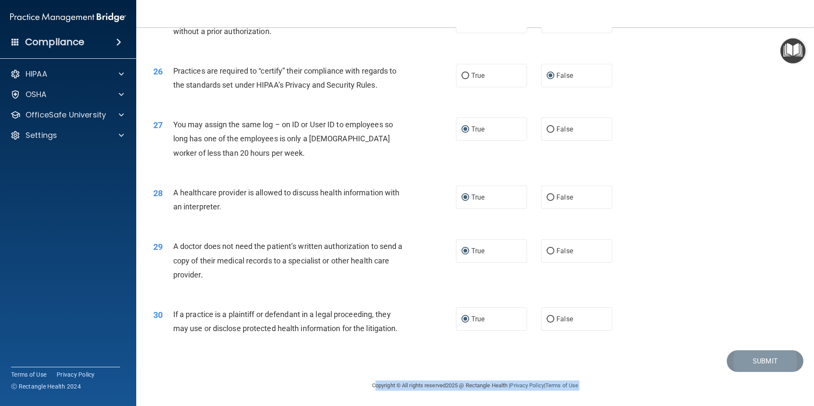
click at [743, 370] on main "- The HIPAA Quiz #2 This quiz doesn’t expire until [DATE]. Are you sure you wan…" at bounding box center [475, 216] width 678 height 379
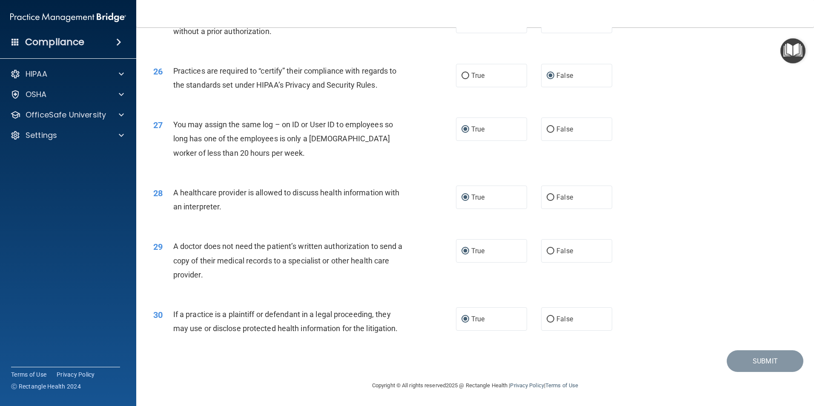
drag, startPoint x: 743, startPoint y: 367, endPoint x: 700, endPoint y: 336, distance: 53.1
click at [700, 337] on div "30 If a practice is a plaintiff or defendant in a legal proceeding, they may us…" at bounding box center [475, 324] width 657 height 54
click at [749, 372] on footer "Copyright © All rights reserved 2025 @ Rectangle Health | Privacy Policy | Term…" at bounding box center [475, 385] width 644 height 26
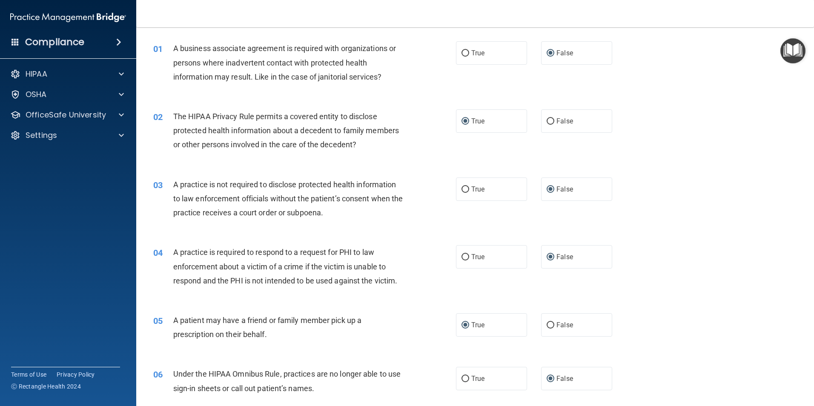
scroll to position [0, 0]
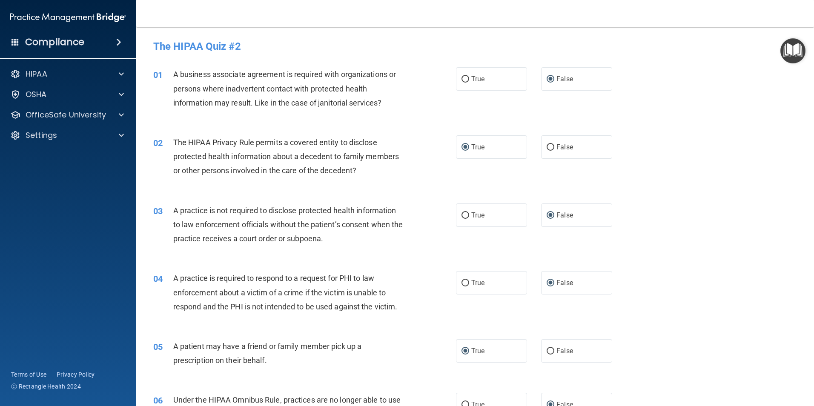
click at [775, 86] on div "01 A business associate agreement is required with organizations or persons whe…" at bounding box center [475, 91] width 657 height 68
click at [576, 190] on div "02 The HIPAA Privacy Rule permits a covered entity to disclose protected health…" at bounding box center [475, 159] width 657 height 68
drag, startPoint x: 576, startPoint y: 190, endPoint x: 648, endPoint y: 178, distance: 73.8
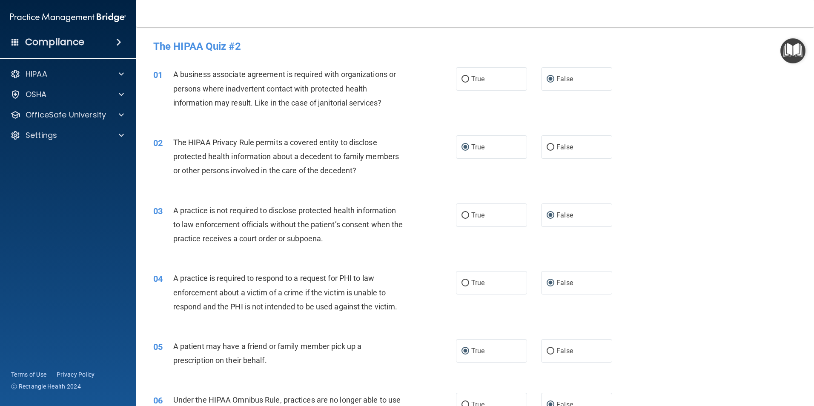
click at [648, 178] on div "02 The HIPAA Privacy Rule permits a covered entity to disclose protected health…" at bounding box center [475, 159] width 657 height 68
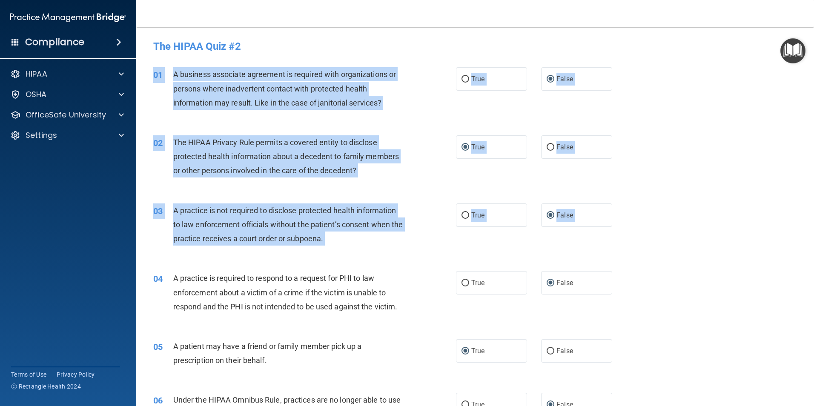
drag, startPoint x: 806, startPoint y: 87, endPoint x: 825, endPoint y: 295, distance: 209.1
click at [814, 295] on html "Compliance HIPAA Documents and Policies Report an Incident Business Associates …" at bounding box center [407, 203] width 814 height 406
drag, startPoint x: 825, startPoint y: 295, endPoint x: 571, endPoint y: 248, distance: 258.9
click at [571, 248] on div "03 A practice is not required to disclose protected health information to law e…" at bounding box center [475, 227] width 657 height 68
click at [687, 223] on div "03 A practice is not required to disclose protected health information to law e…" at bounding box center [475, 227] width 657 height 68
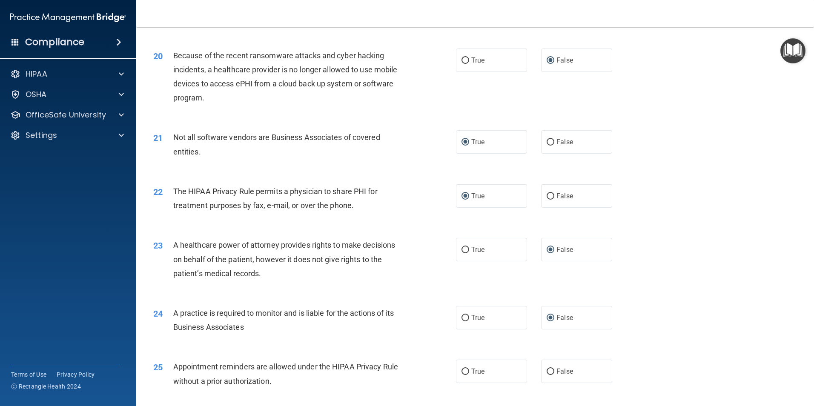
scroll to position [1576, 0]
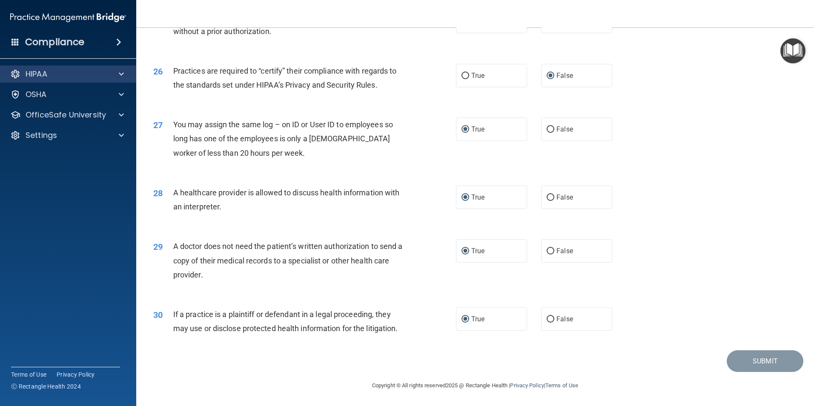
click at [53, 81] on div "HIPAA" at bounding box center [68, 74] width 137 height 17
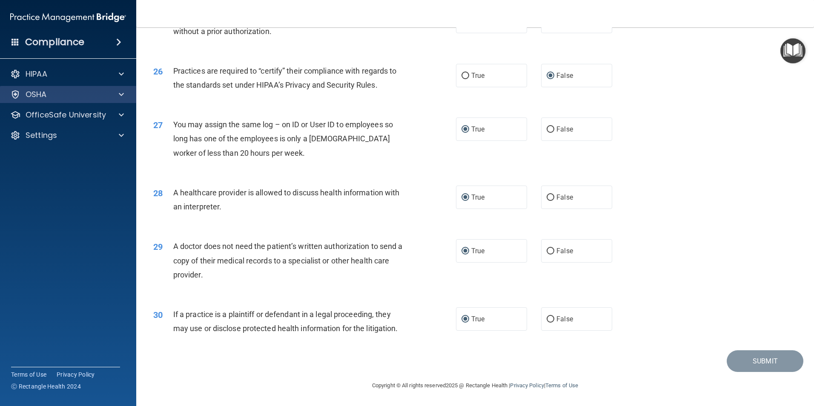
click at [54, 88] on div "OSHA" at bounding box center [68, 94] width 137 height 17
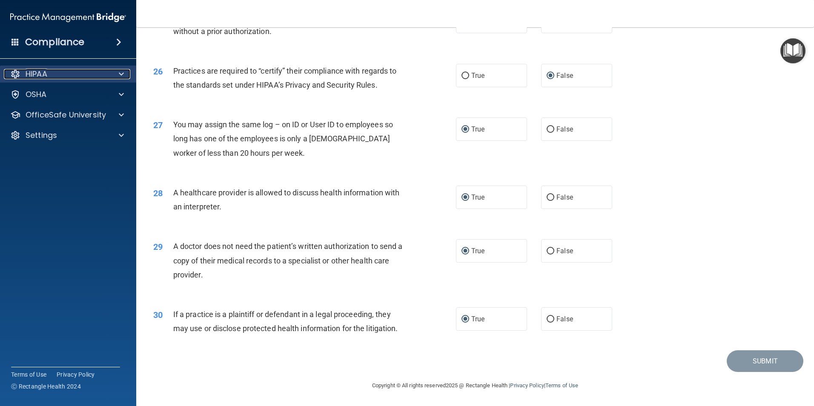
click at [54, 78] on div "HIPAA" at bounding box center [57, 74] width 106 height 10
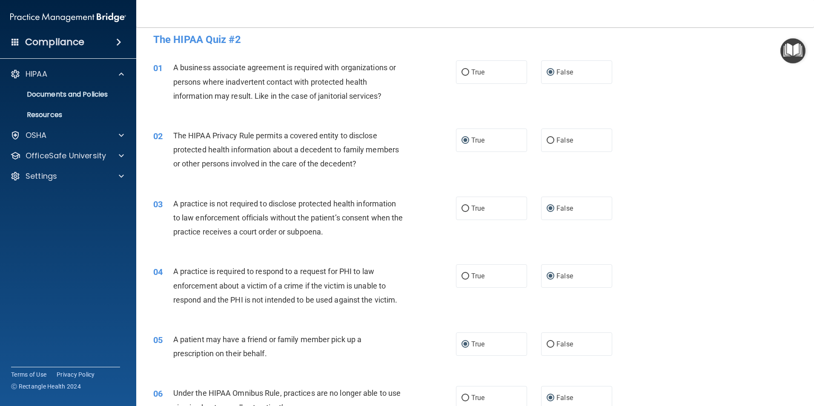
scroll to position [0, 0]
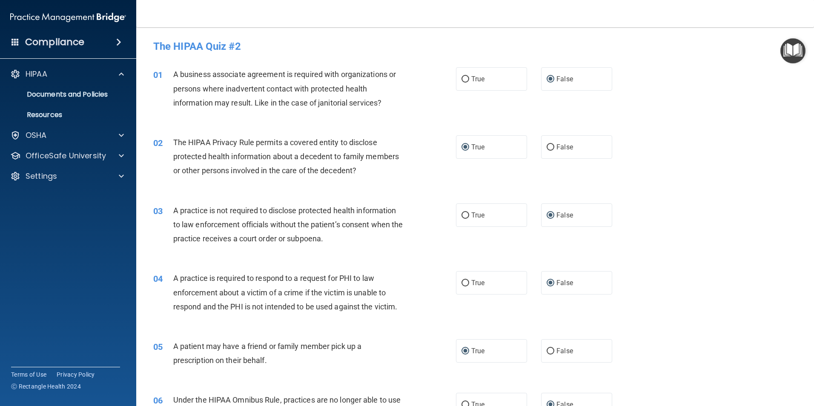
click at [786, 50] on img "Open Resource Center" at bounding box center [792, 50] width 25 height 25
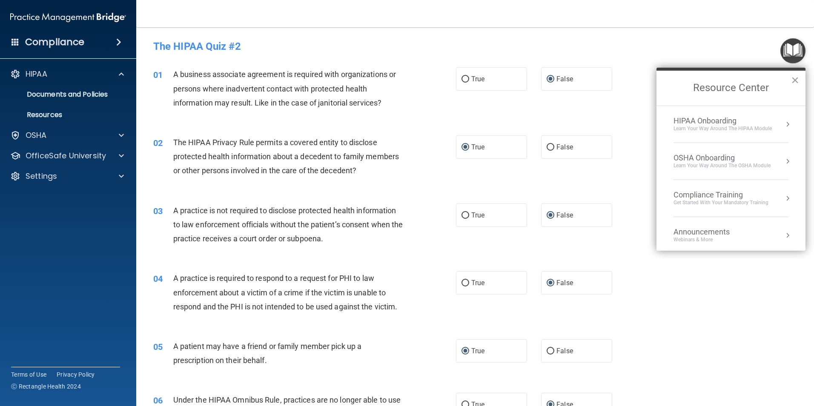
click at [725, 121] on div "HIPAA Onboarding" at bounding box center [723, 120] width 98 height 9
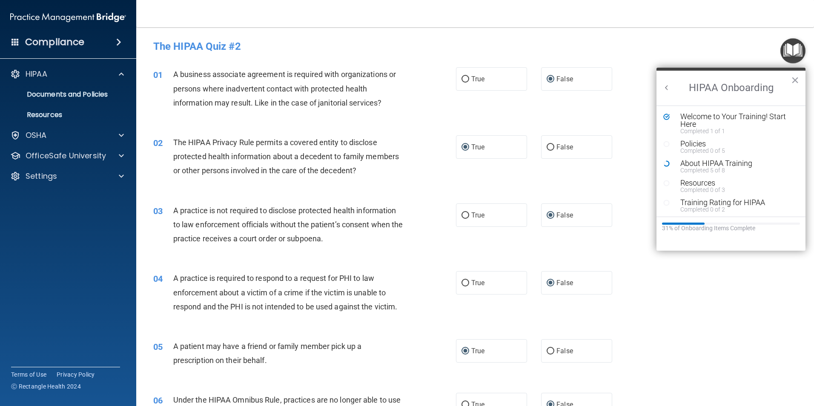
click at [619, 119] on div "01 A business associate agreement is required with organizations or persons whe…" at bounding box center [475, 91] width 657 height 68
click at [663, 46] on h4 "The HIPAA Quiz #2" at bounding box center [475, 46] width 644 height 11
click at [796, 79] on button "×" at bounding box center [795, 80] width 8 height 14
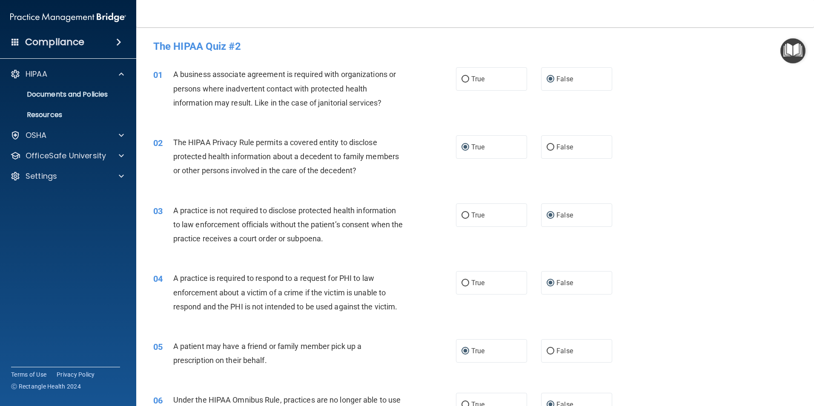
click at [787, 48] on img "Open Resource Center" at bounding box center [792, 50] width 25 height 25
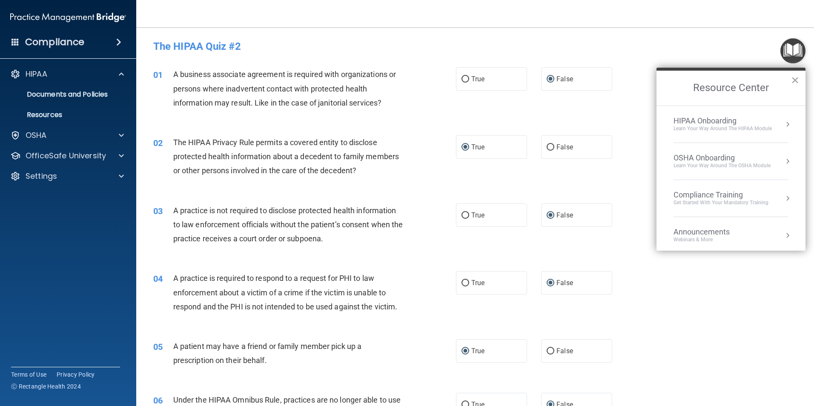
click at [774, 47] on h4 "The HIPAA Quiz #2" at bounding box center [475, 46] width 644 height 11
click at [660, 141] on ol "HIPAA Onboarding Learn Your Way around the HIPAA module OSHA Onboarding Learn y…" at bounding box center [731, 178] width 149 height 145
click at [752, 322] on div "04 A practice is required to respond to a request for PHI to law enforcement ab…" at bounding box center [475, 295] width 657 height 68
click at [794, 81] on button "×" at bounding box center [795, 80] width 8 height 14
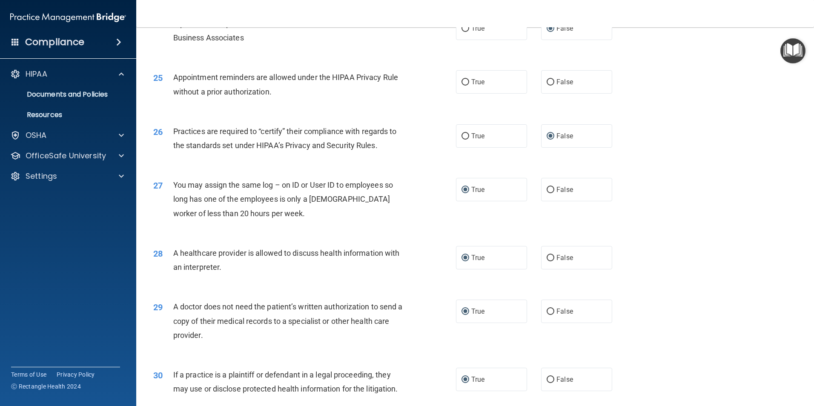
scroll to position [1576, 0]
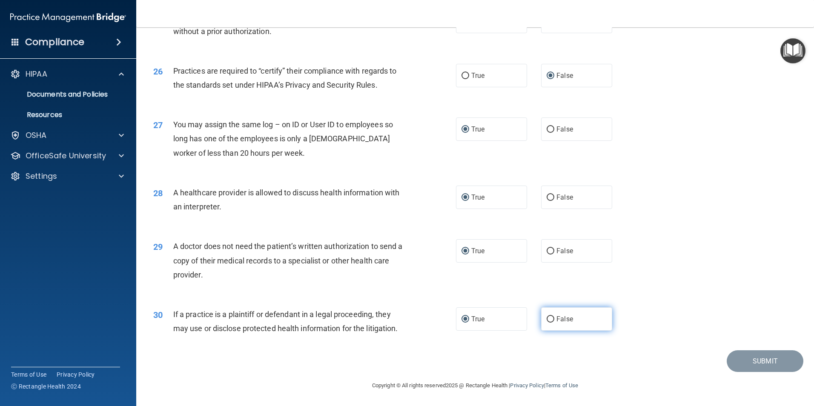
click at [551, 317] on label "False" at bounding box center [576, 318] width 71 height 23
click at [551, 317] on input "False" at bounding box center [551, 319] width 8 height 6
radio input "true"
click at [458, 318] on label "True" at bounding box center [491, 318] width 71 height 23
click at [462, 318] on input "True" at bounding box center [466, 319] width 8 height 6
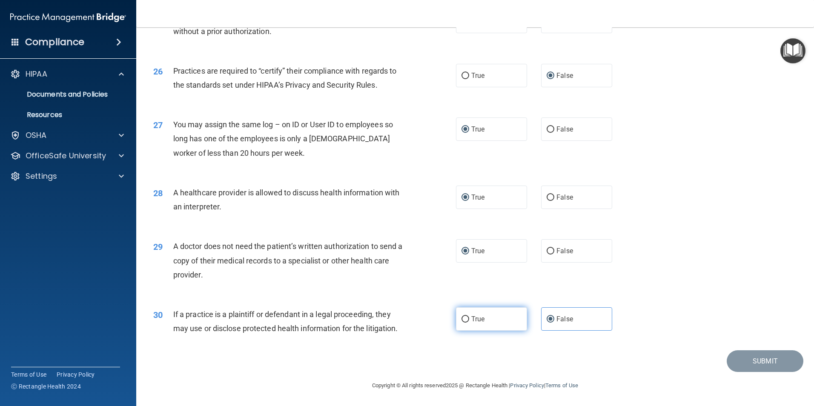
radio input "true"
radio input "false"
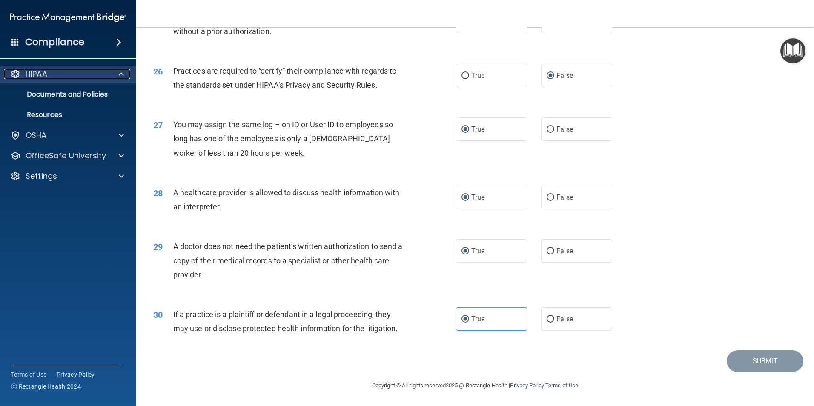
click at [117, 75] on div at bounding box center [119, 74] width 21 height 10
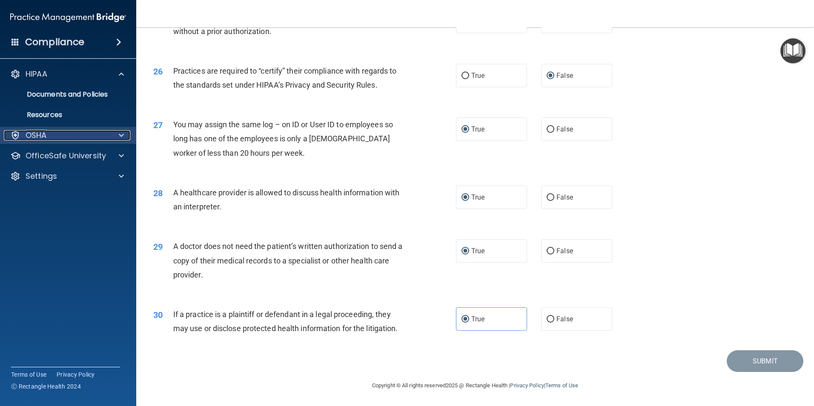
click at [109, 132] on div at bounding box center [119, 135] width 21 height 10
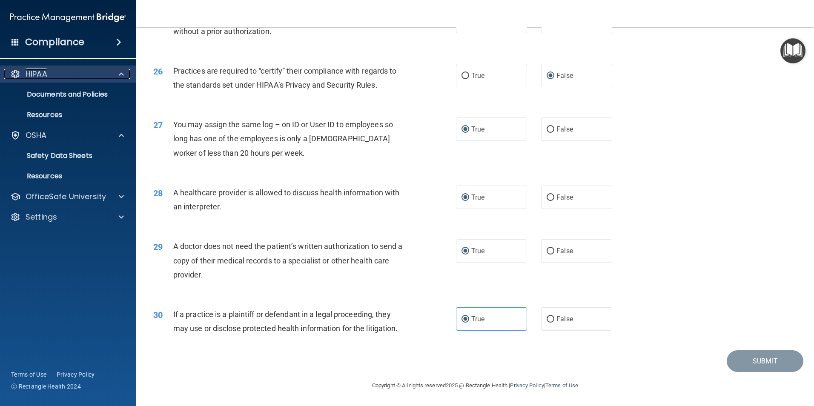
click at [86, 74] on div "HIPAA" at bounding box center [57, 74] width 106 height 10
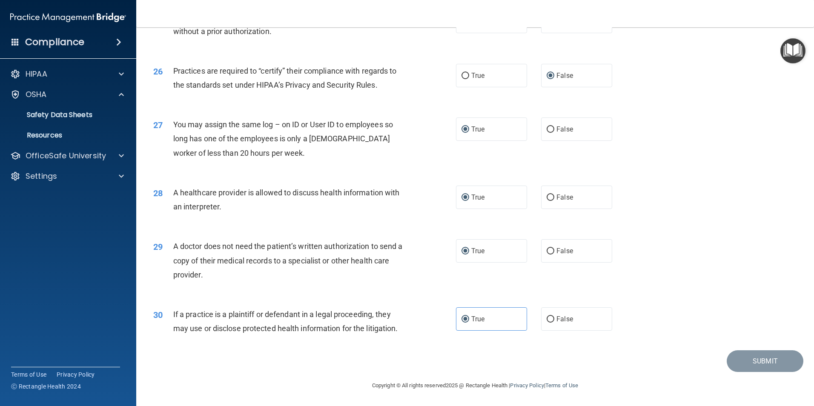
click at [110, 45] on div "Compliance" at bounding box center [68, 42] width 136 height 19
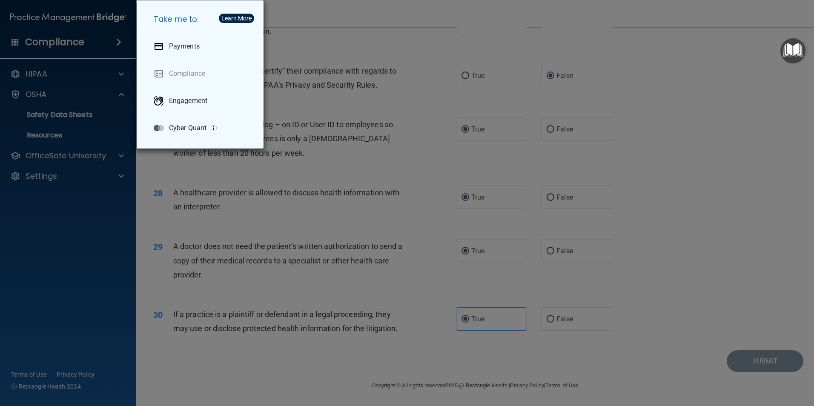
click at [99, 44] on div "Take me to: Payments Compliance Engagement Cyber Quant" at bounding box center [407, 203] width 814 height 406
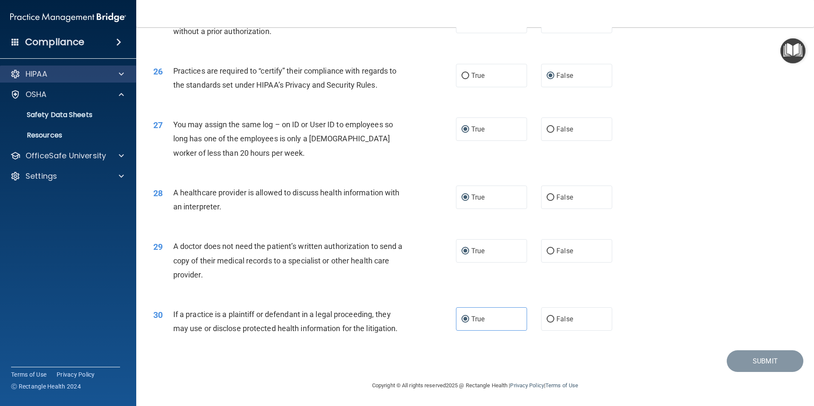
click at [72, 67] on div "HIPAA" at bounding box center [68, 74] width 137 height 17
click at [115, 74] on div at bounding box center [119, 74] width 21 height 10
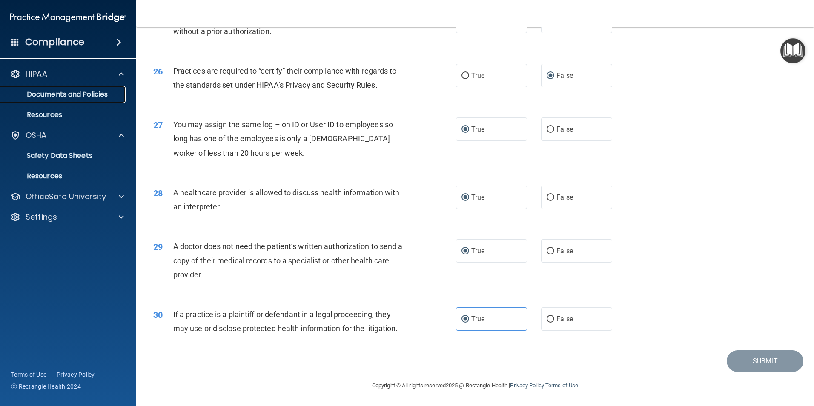
click at [110, 90] on p "Documents and Policies" at bounding box center [64, 94] width 116 height 9
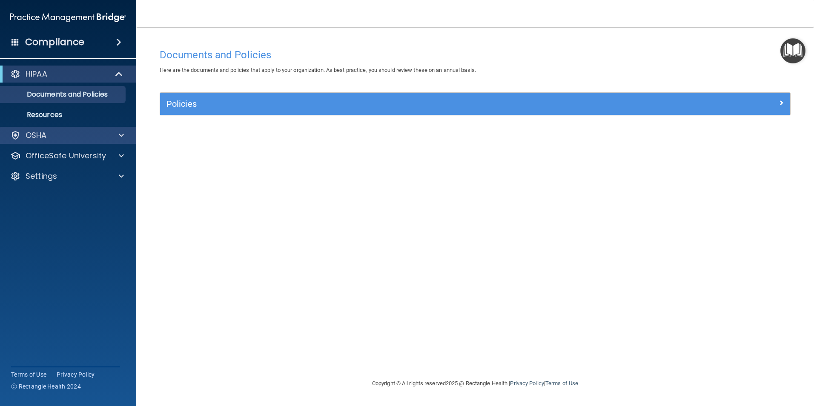
click at [71, 127] on div "OSHA" at bounding box center [68, 135] width 137 height 17
click at [70, 133] on div "OSHA" at bounding box center [57, 135] width 106 height 10
click at [72, 138] on div "OSHA" at bounding box center [57, 135] width 106 height 10
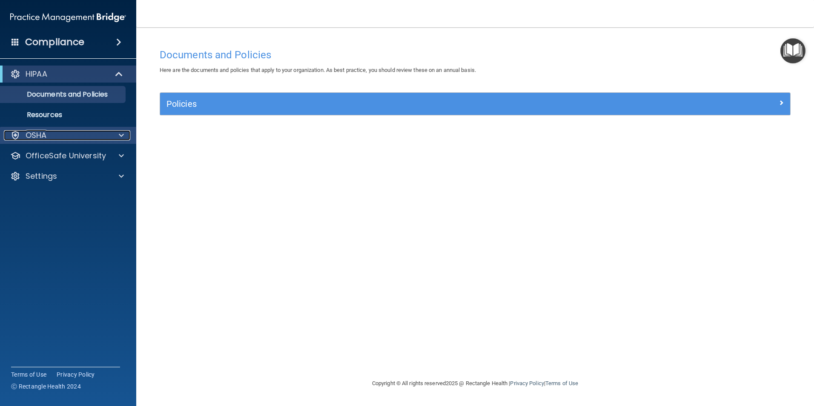
click at [72, 138] on div "OSHA" at bounding box center [57, 135] width 106 height 10
click at [83, 70] on div "HIPAA" at bounding box center [56, 74] width 105 height 10
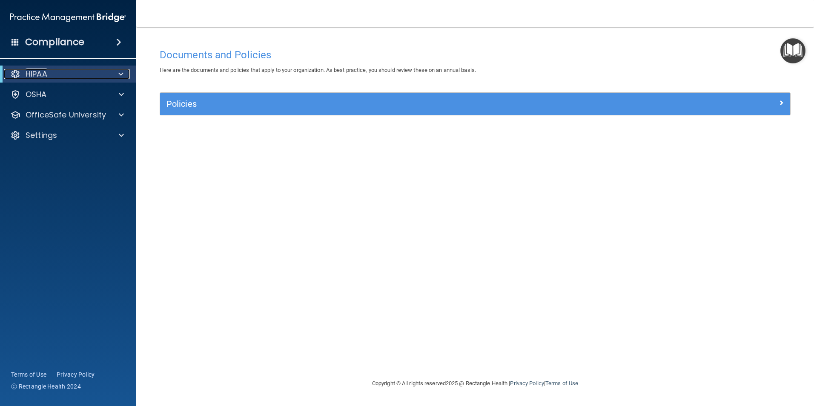
click at [83, 70] on div "HIPAA" at bounding box center [56, 74] width 105 height 10
click at [117, 49] on div "Compliance" at bounding box center [68, 42] width 136 height 19
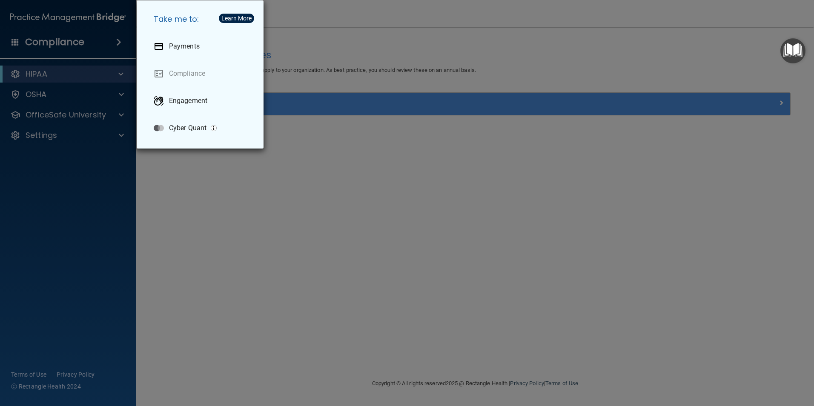
click at [117, 49] on div "Take me to: Payments Compliance Engagement Cyber Quant" at bounding box center [407, 203] width 814 height 406
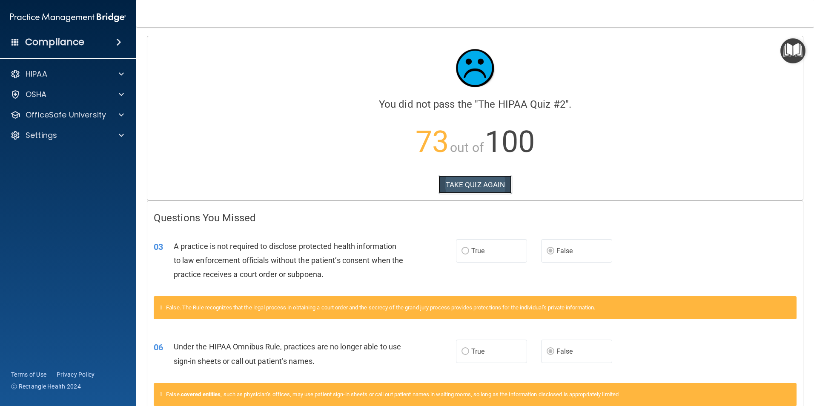
click at [488, 181] on button "TAKE QUIZ AGAIN" at bounding box center [476, 184] width 74 height 19
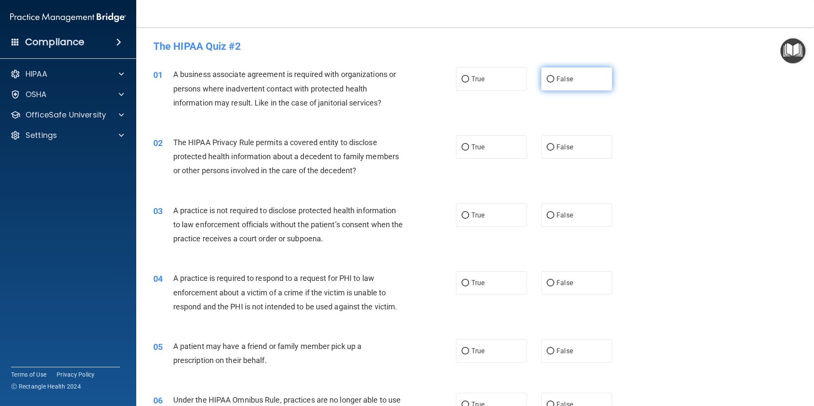
click at [542, 76] on label "False" at bounding box center [576, 78] width 71 height 23
click at [547, 76] on input "False" at bounding box center [551, 79] width 8 height 6
radio input "true"
drag, startPoint x: 462, startPoint y: 146, endPoint x: 470, endPoint y: 153, distance: 10.5
click at [462, 146] on input "True" at bounding box center [466, 147] width 8 height 6
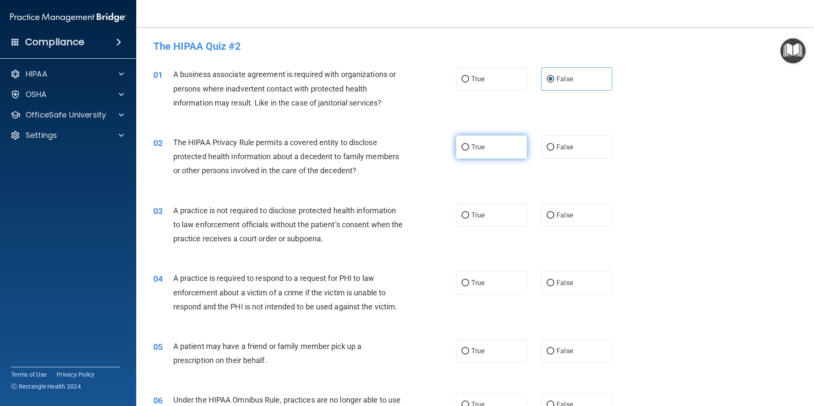
radio input "true"
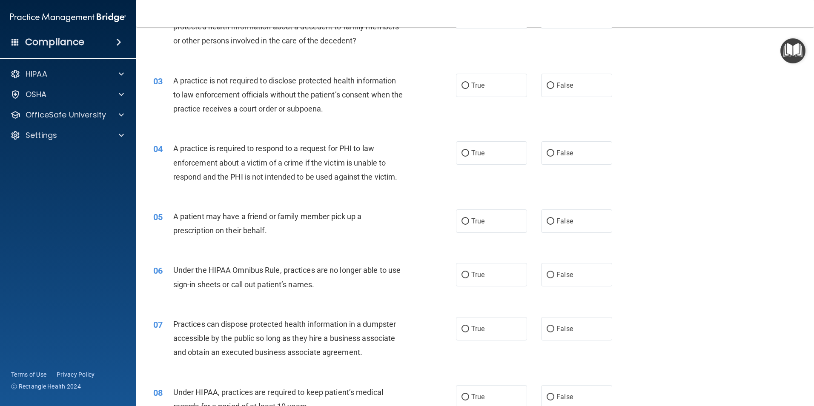
scroll to position [141, 0]
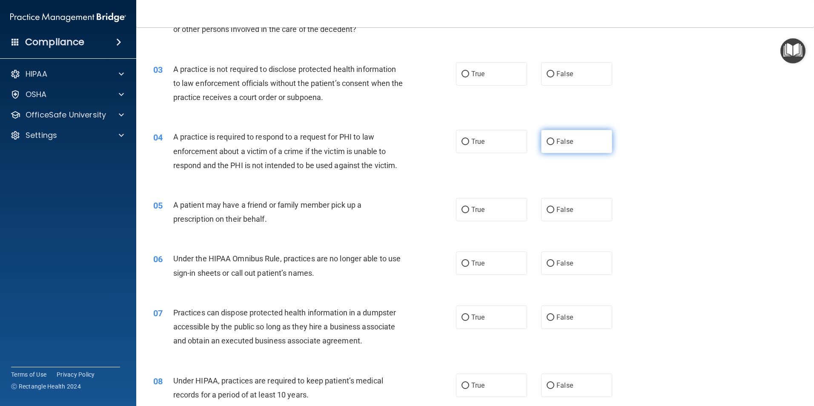
click at [547, 142] on input "False" at bounding box center [551, 142] width 8 height 6
radio input "true"
click at [548, 208] on input "False" at bounding box center [551, 210] width 8 height 6
radio input "true"
click at [462, 207] on input "True" at bounding box center [466, 210] width 8 height 6
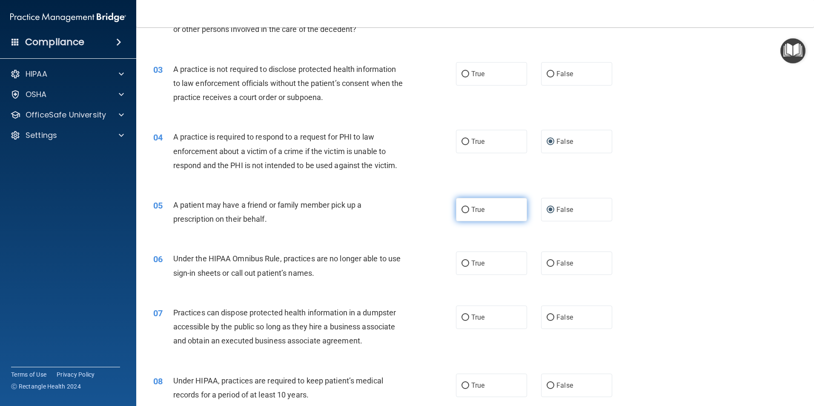
radio input "true"
radio input "false"
click at [547, 261] on input "False" at bounding box center [551, 264] width 8 height 6
radio input "true"
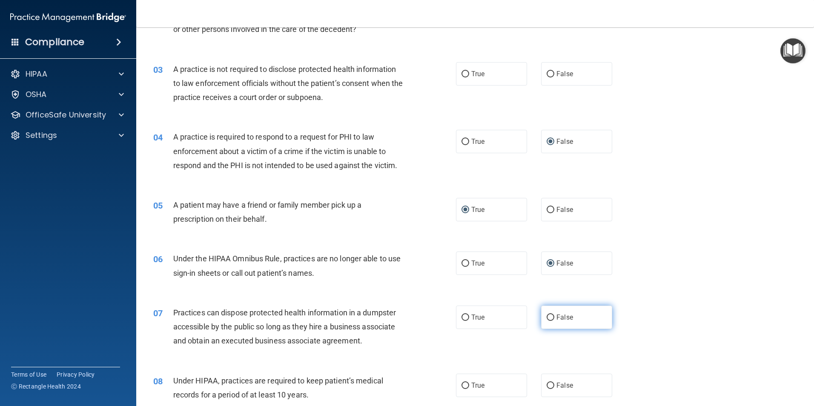
click at [547, 318] on input "False" at bounding box center [551, 318] width 8 height 6
radio input "true"
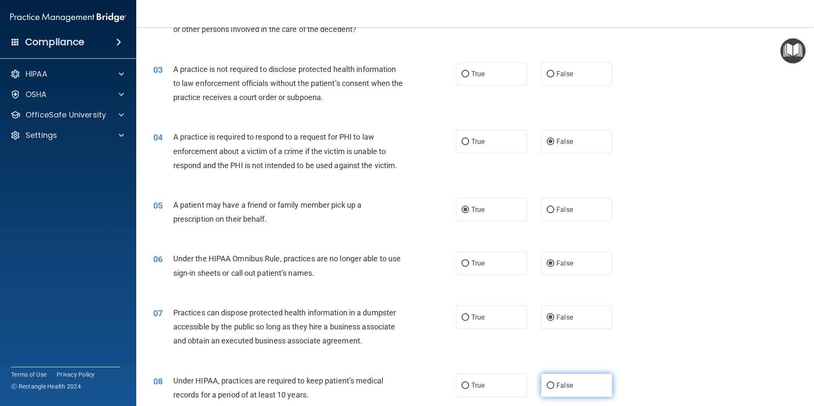
click at [547, 384] on input "False" at bounding box center [551, 386] width 8 height 6
radio input "true"
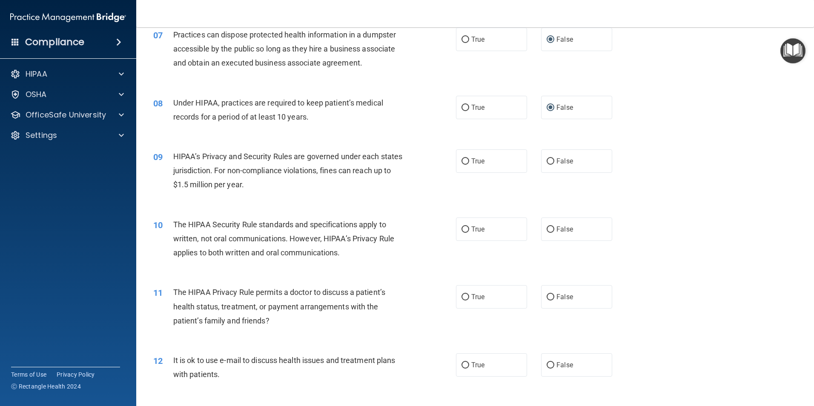
scroll to position [422, 0]
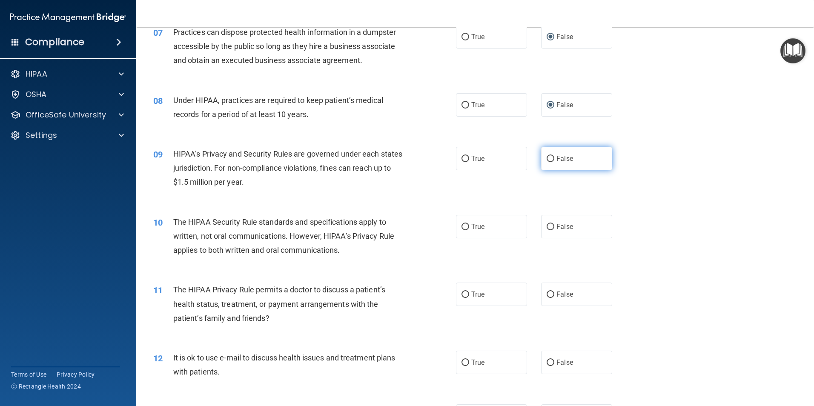
click at [547, 160] on input "False" at bounding box center [551, 159] width 8 height 6
radio input "true"
drag, startPoint x: 461, startPoint y: 227, endPoint x: 465, endPoint y: 258, distance: 31.8
click at [462, 227] on input "True" at bounding box center [466, 227] width 8 height 6
radio input "true"
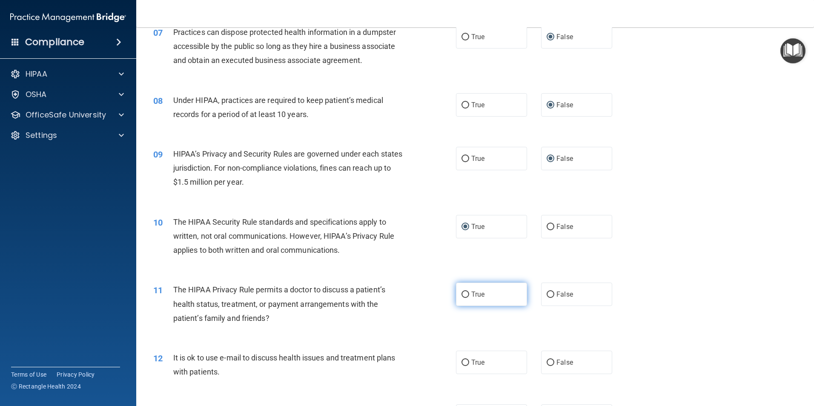
click at [464, 293] on input "True" at bounding box center [466, 295] width 8 height 6
radio input "true"
click at [464, 366] on input "True" at bounding box center [466, 363] width 8 height 6
radio input "true"
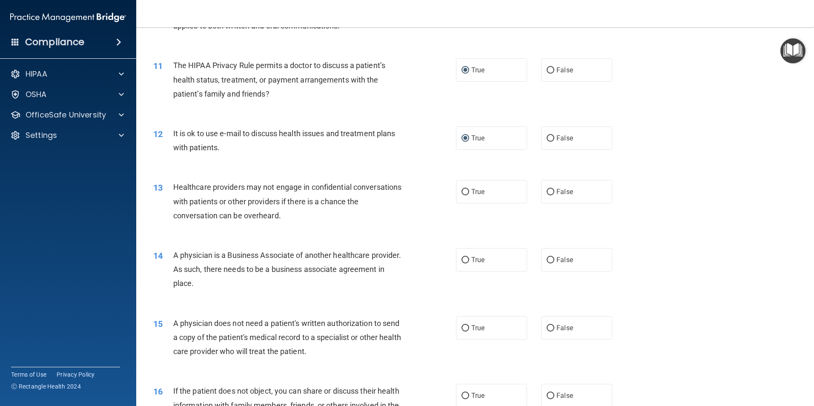
scroll to position [649, 0]
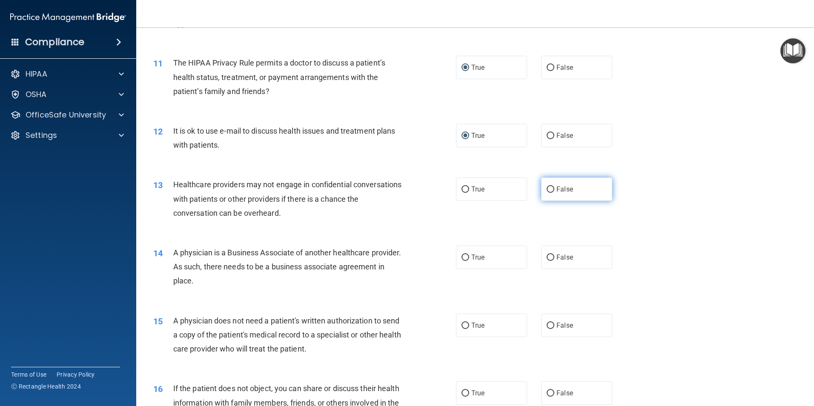
click at [548, 187] on input "False" at bounding box center [551, 189] width 8 height 6
radio input "true"
click at [547, 260] on input "False" at bounding box center [551, 258] width 8 height 6
radio input "true"
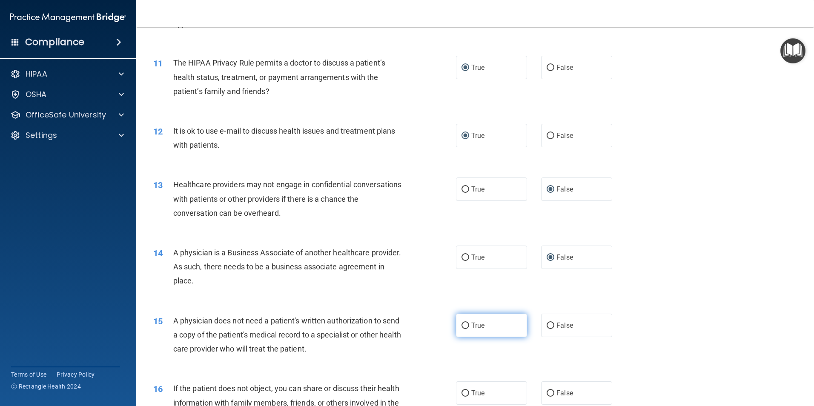
click at [460, 329] on label "True" at bounding box center [491, 325] width 71 height 23
click at [462, 329] on input "True" at bounding box center [466, 326] width 8 height 6
radio input "true"
click at [462, 392] on input "True" at bounding box center [466, 393] width 8 height 6
radio input "true"
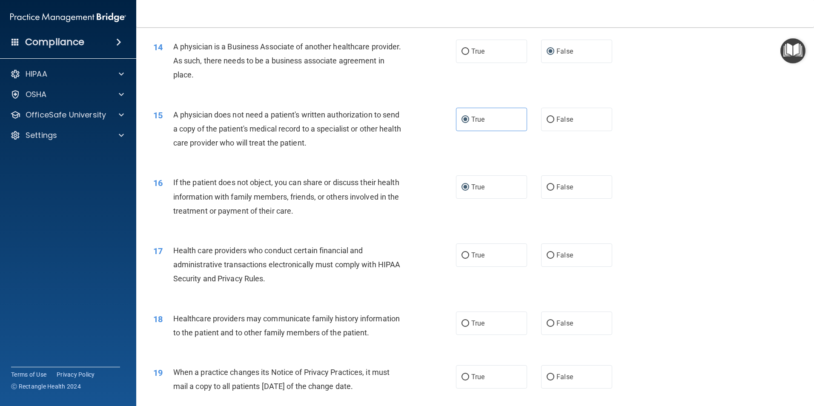
scroll to position [853, 0]
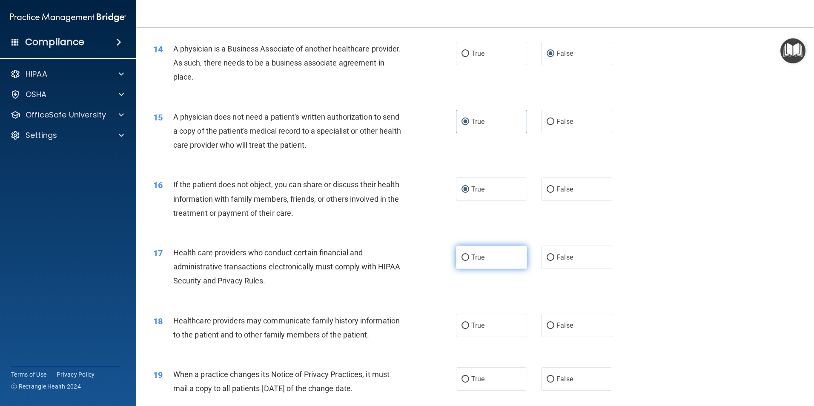
click at [462, 258] on input "True" at bounding box center [466, 258] width 8 height 6
radio input "true"
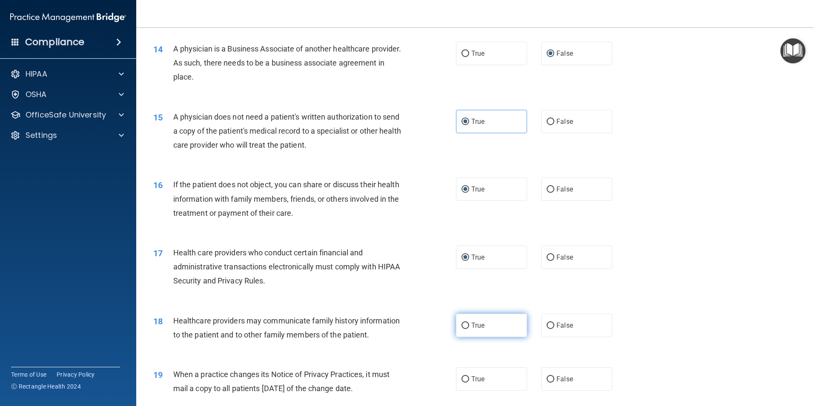
click at [463, 325] on input "True" at bounding box center [466, 326] width 8 height 6
radio input "true"
click at [547, 377] on input "False" at bounding box center [551, 379] width 8 height 6
radio input "true"
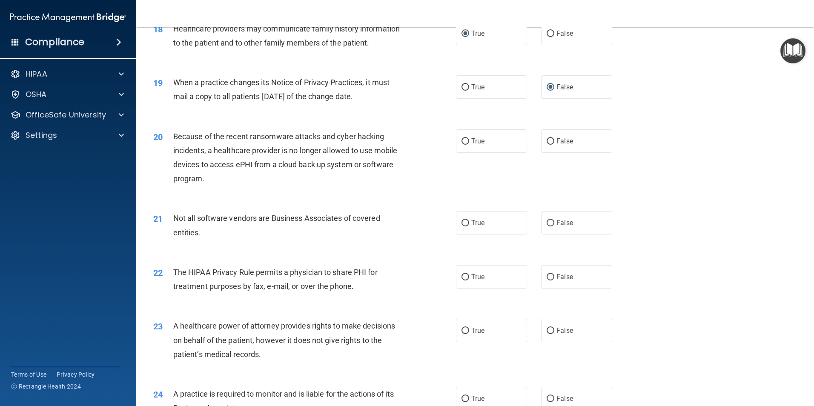
scroll to position [1166, 0]
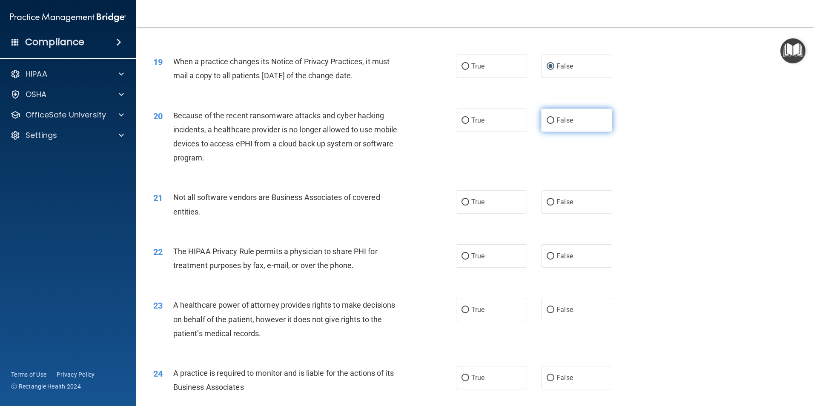
click at [547, 120] on input "False" at bounding box center [551, 121] width 8 height 6
radio input "true"
click at [462, 204] on input "True" at bounding box center [466, 202] width 8 height 6
radio input "true"
click at [465, 257] on input "True" at bounding box center [466, 256] width 8 height 6
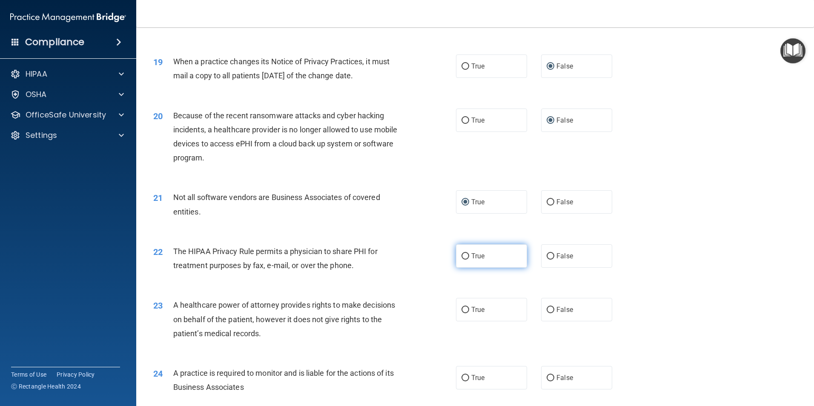
radio input "true"
click at [547, 308] on input "False" at bounding box center [551, 310] width 8 height 6
radio input "true"
click at [547, 377] on input "False" at bounding box center [551, 378] width 8 height 6
radio input "true"
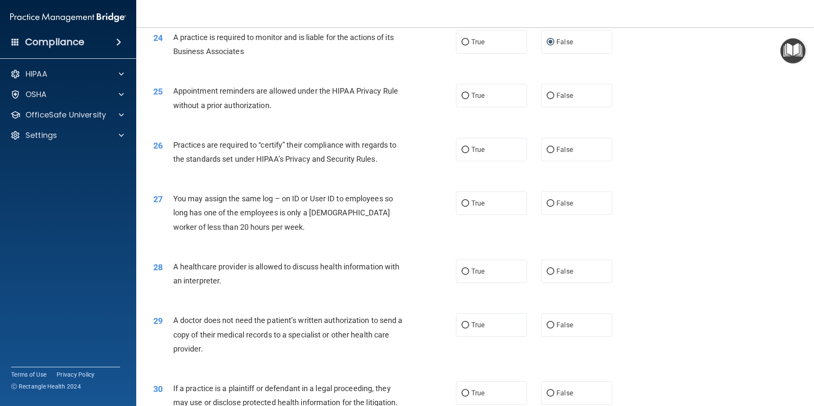
scroll to position [1520, 0]
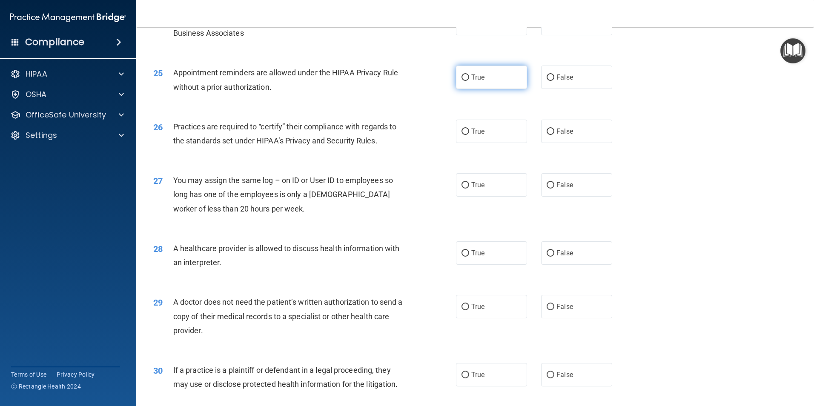
click at [462, 75] on input "True" at bounding box center [466, 78] width 8 height 6
radio input "true"
click at [547, 132] on input "False" at bounding box center [551, 132] width 8 height 6
radio input "true"
click at [462, 186] on input "True" at bounding box center [466, 185] width 8 height 6
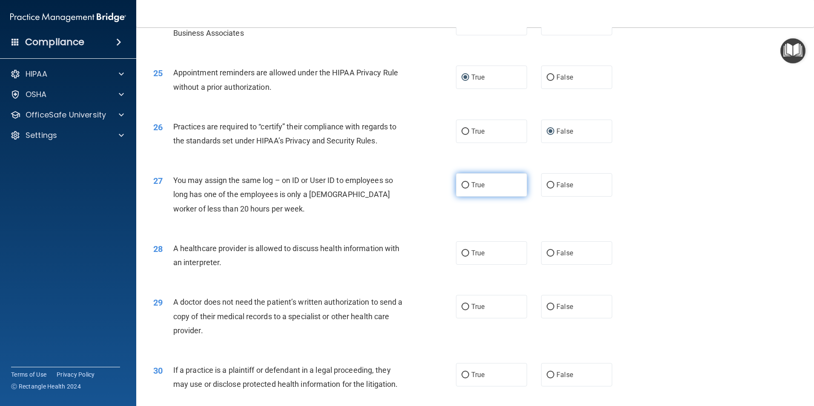
radio input "true"
click at [465, 252] on input "True" at bounding box center [466, 253] width 8 height 6
radio input "true"
click at [462, 307] on input "True" at bounding box center [466, 307] width 8 height 6
radio input "true"
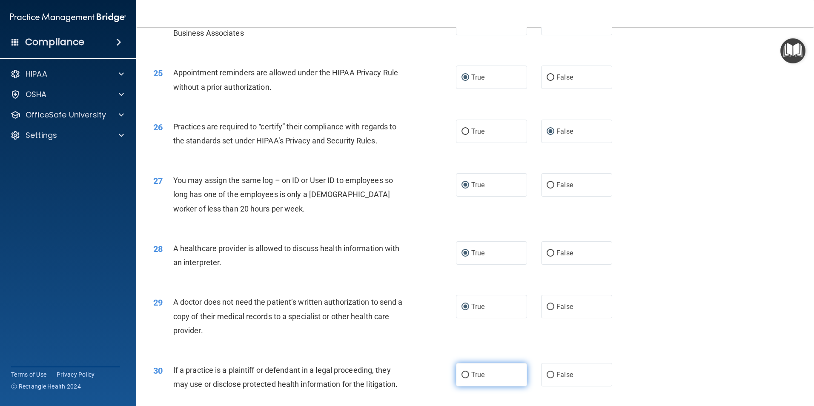
click at [462, 374] on input "True" at bounding box center [466, 375] width 8 height 6
radio input "true"
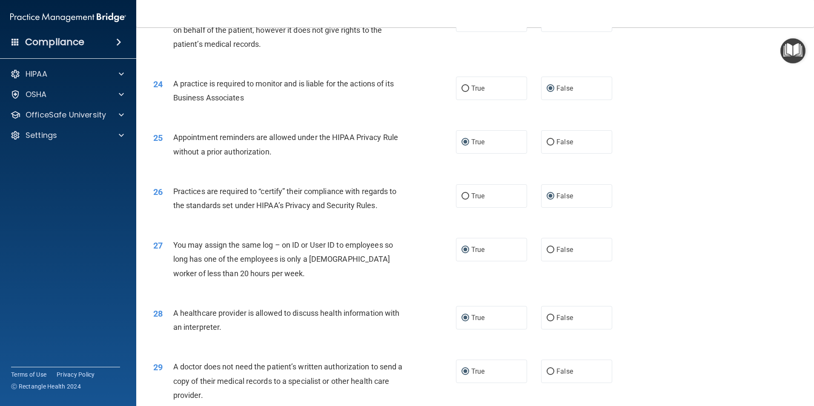
scroll to position [1576, 0]
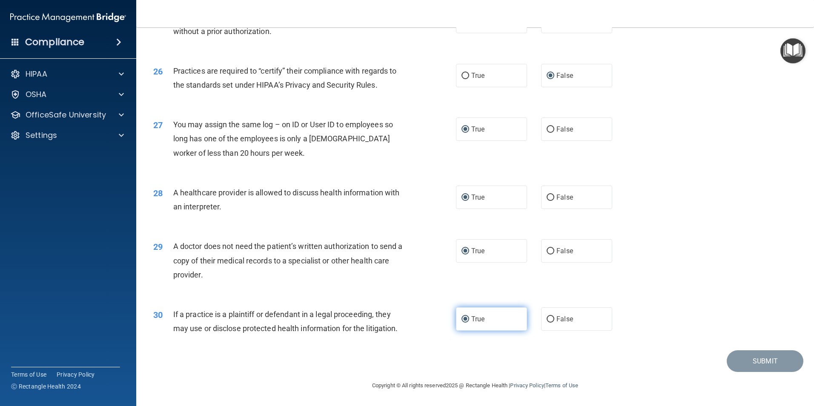
click at [502, 316] on label "True" at bounding box center [491, 318] width 71 height 23
click at [469, 316] on input "True" at bounding box center [466, 319] width 8 height 6
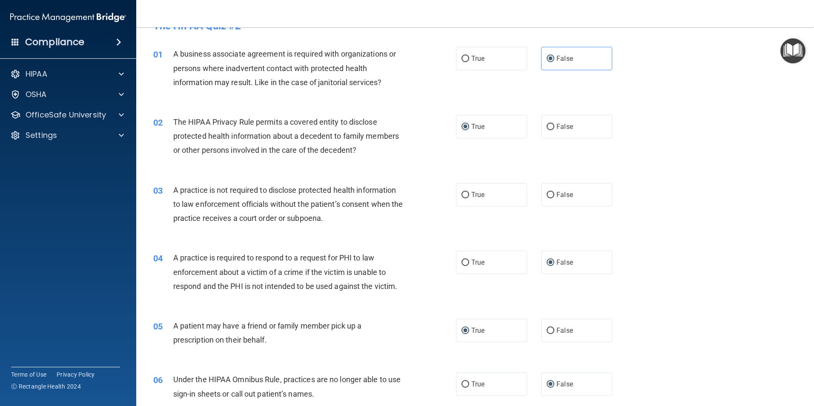
scroll to position [0, 0]
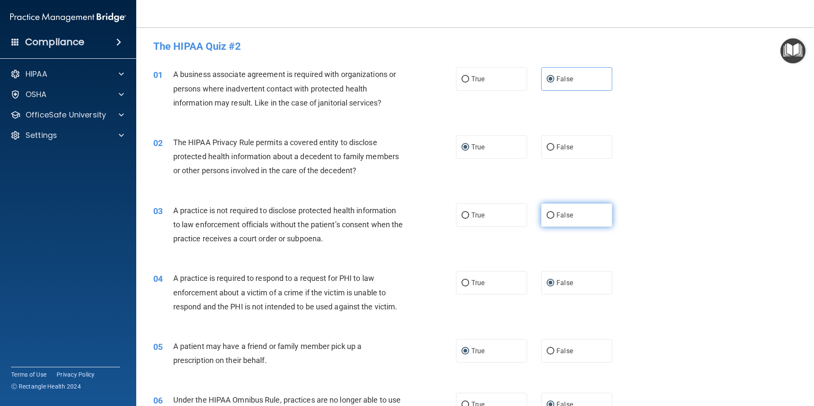
click at [547, 217] on input "False" at bounding box center [551, 215] width 8 height 6
radio input "true"
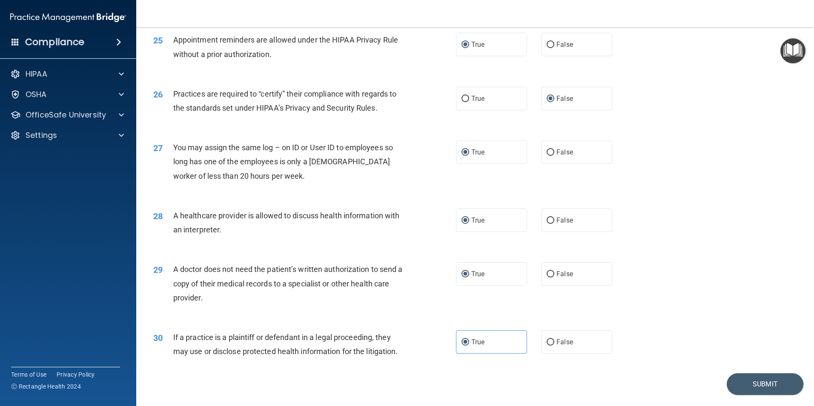
scroll to position [1576, 0]
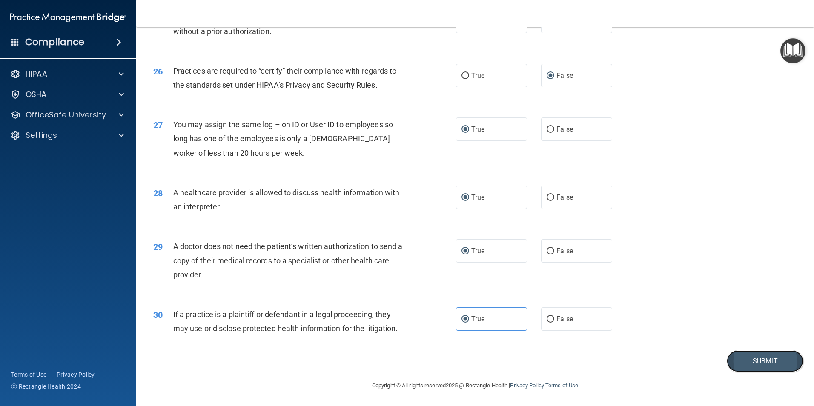
click at [754, 361] on button "Submit" at bounding box center [765, 361] width 77 height 22
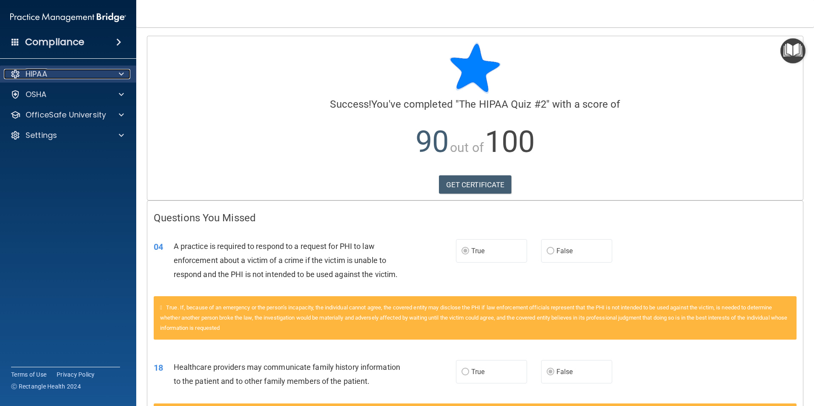
click at [59, 74] on div "HIPAA" at bounding box center [57, 74] width 106 height 10
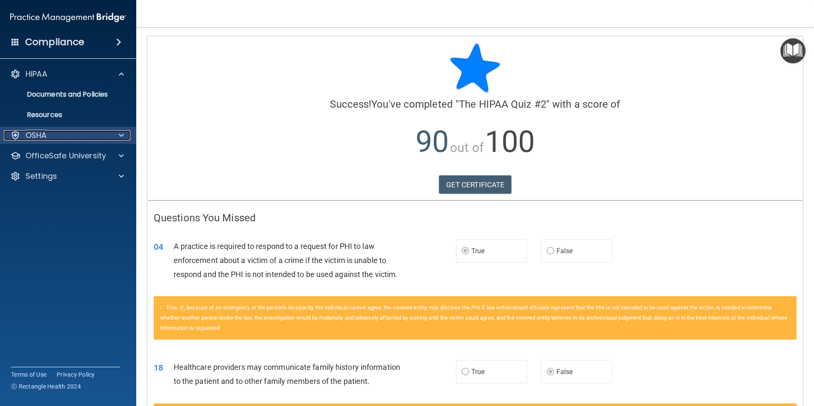
click at [49, 132] on div "OSHA" at bounding box center [57, 135] width 106 height 10
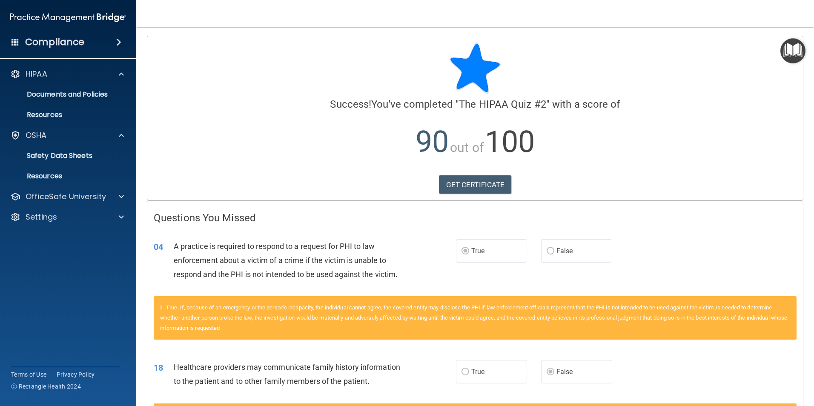
click at [792, 42] on img "Open Resource Center" at bounding box center [792, 50] width 25 height 25
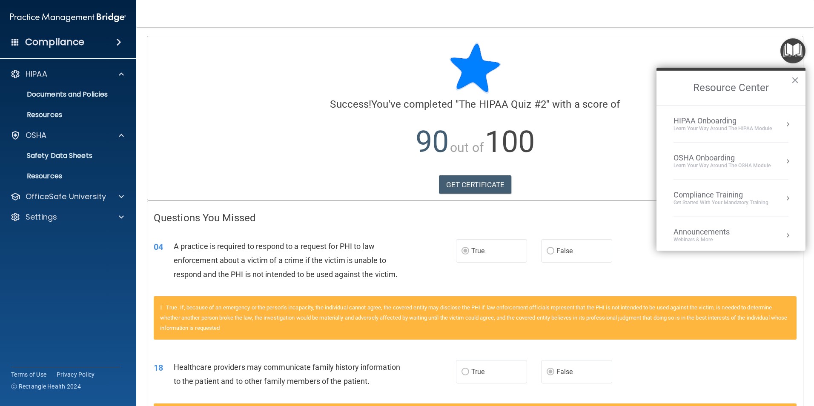
click at [732, 131] on div "Learn Your Way around the HIPAA module" at bounding box center [723, 128] width 98 height 7
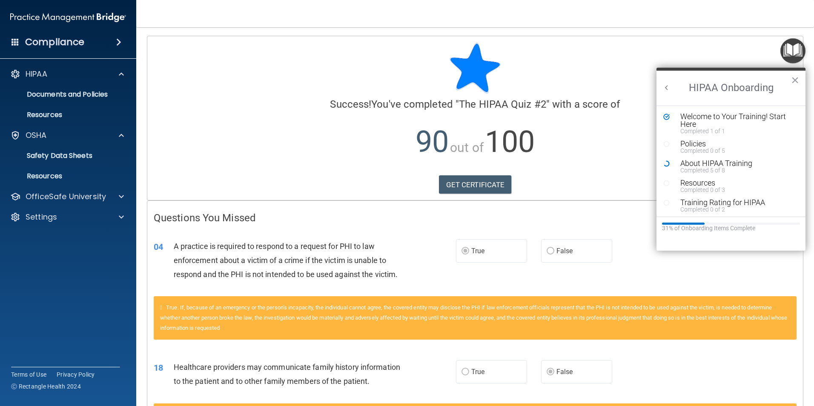
click at [630, 180] on div "GET CERTIFICATE" at bounding box center [475, 184] width 643 height 19
click at [501, 189] on link "GET CERTIFICATE" at bounding box center [475, 184] width 73 height 19
